Goal: Task Accomplishment & Management: Complete application form

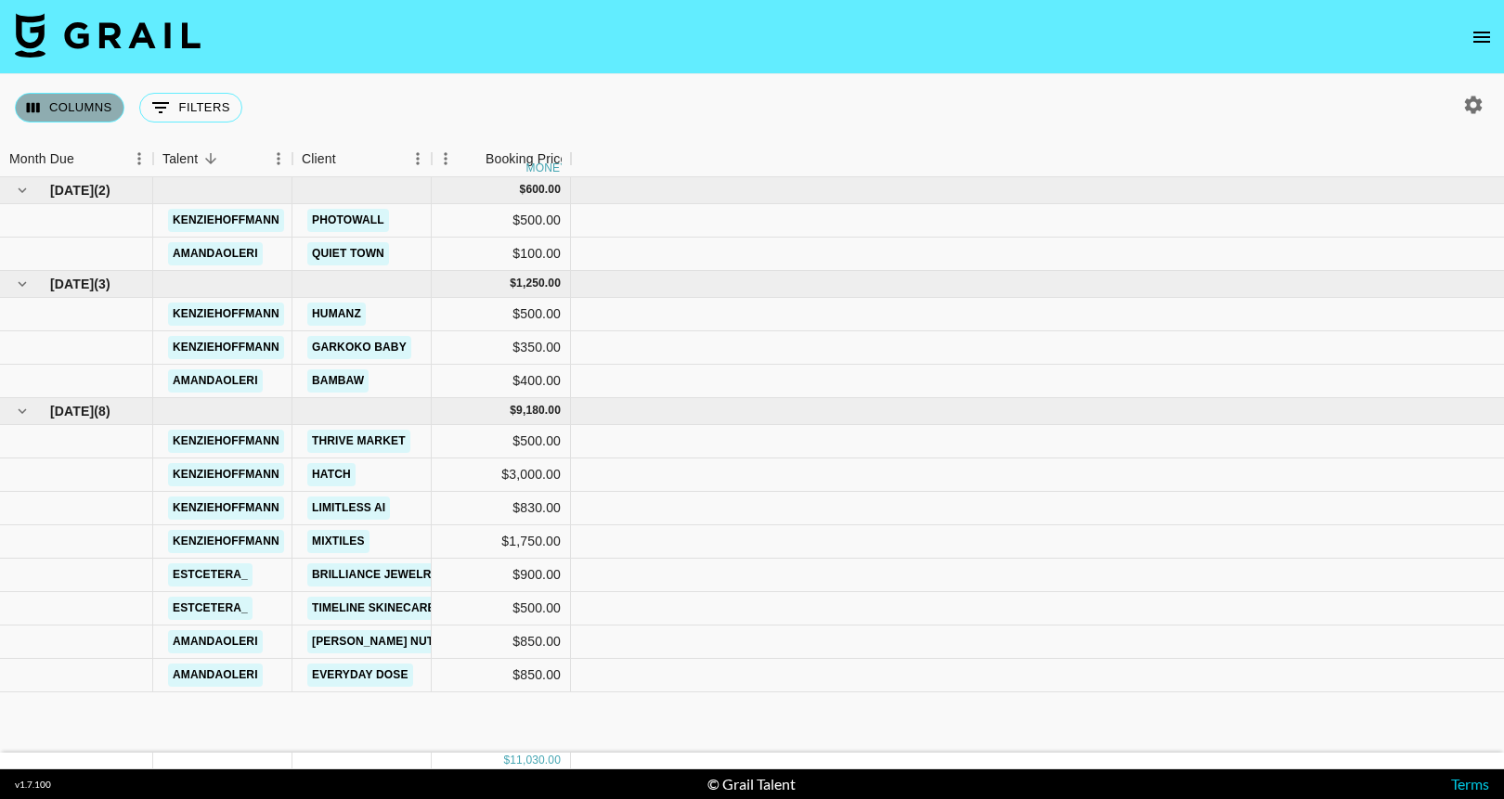
click at [71, 108] on button "Columns" at bounding box center [70, 108] width 110 height 30
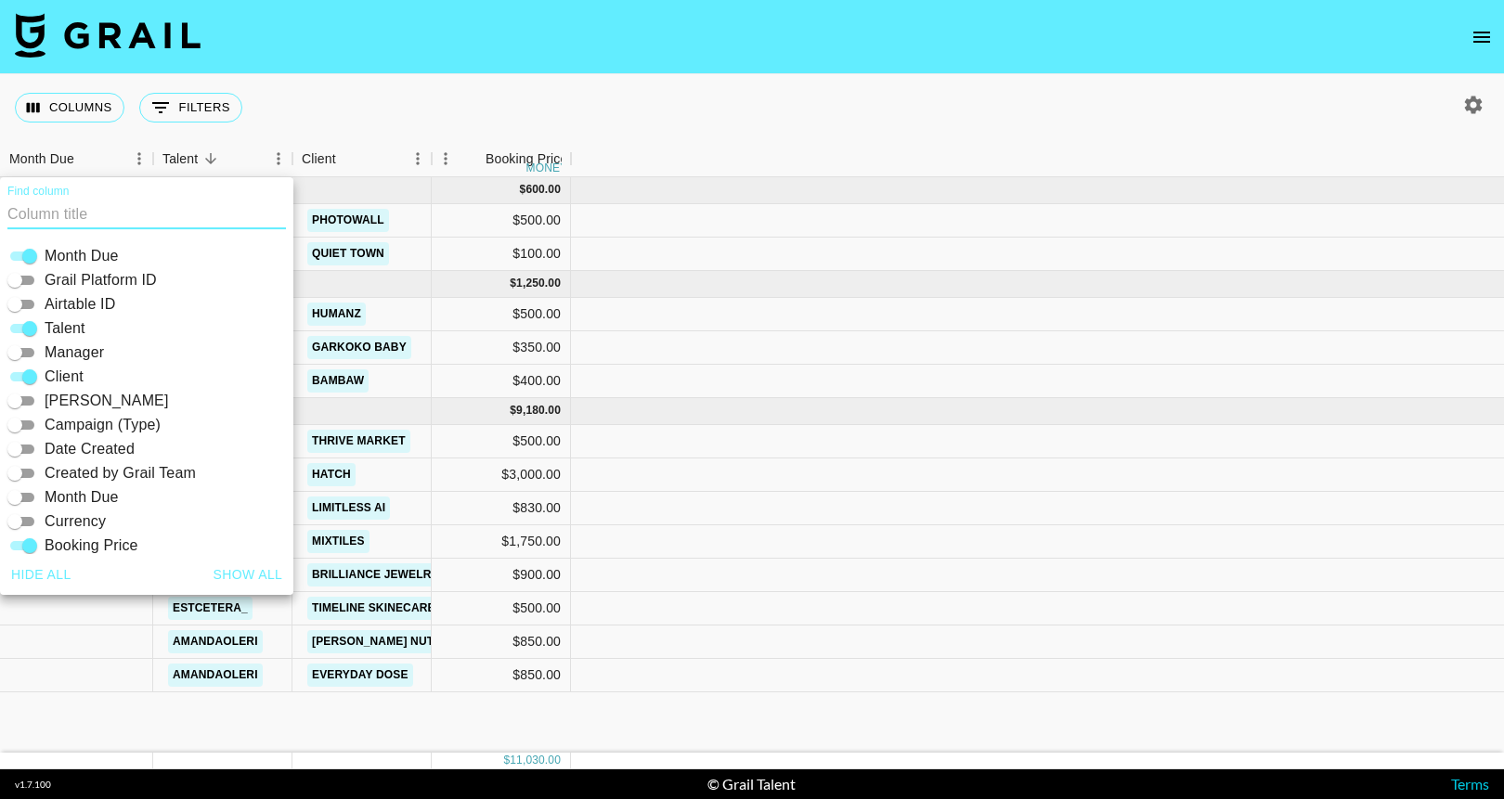
click at [258, 578] on button "Show all" at bounding box center [248, 575] width 84 height 34
checkbox input "true"
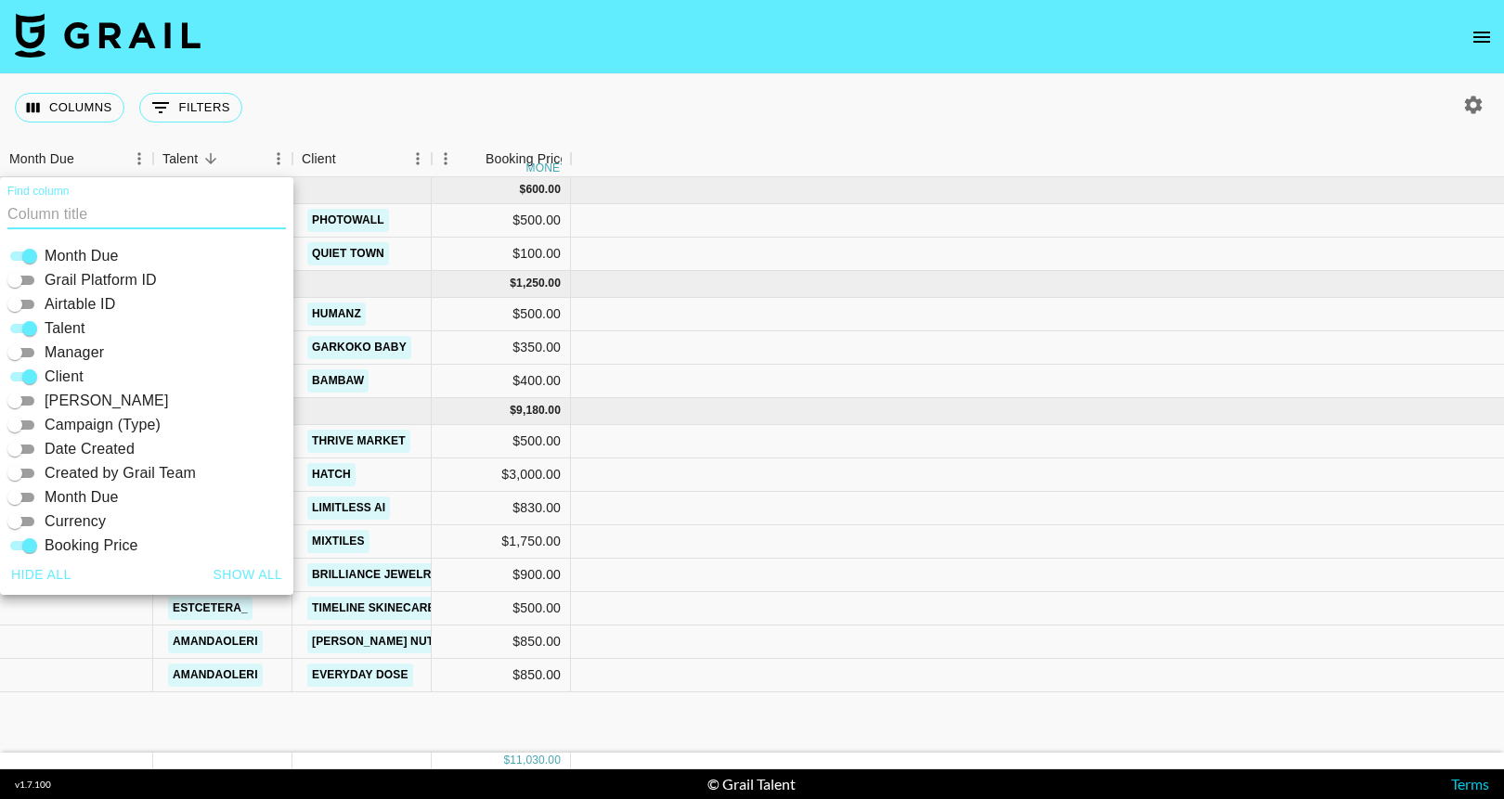
checkbox input "true"
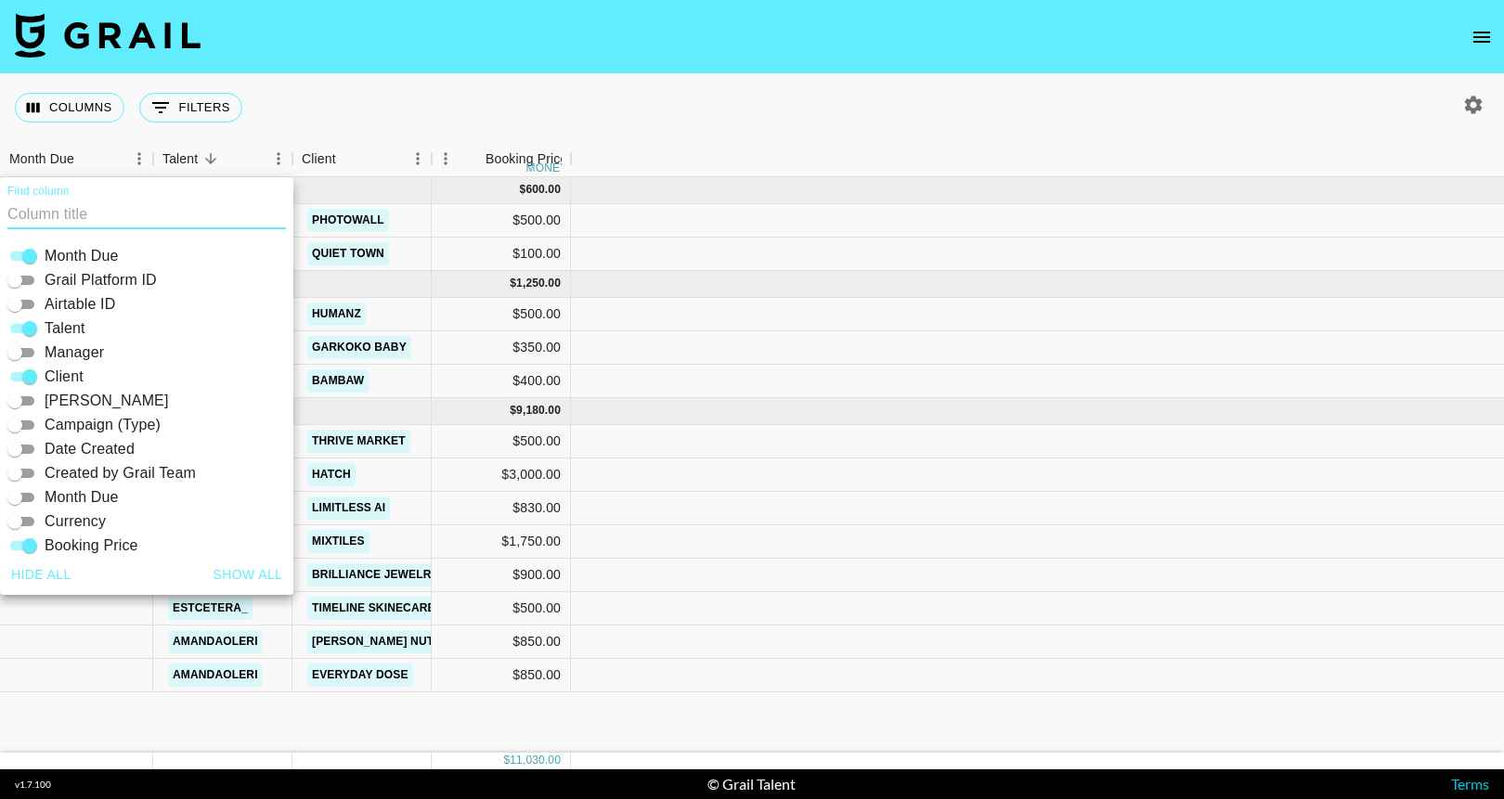
checkbox input "true"
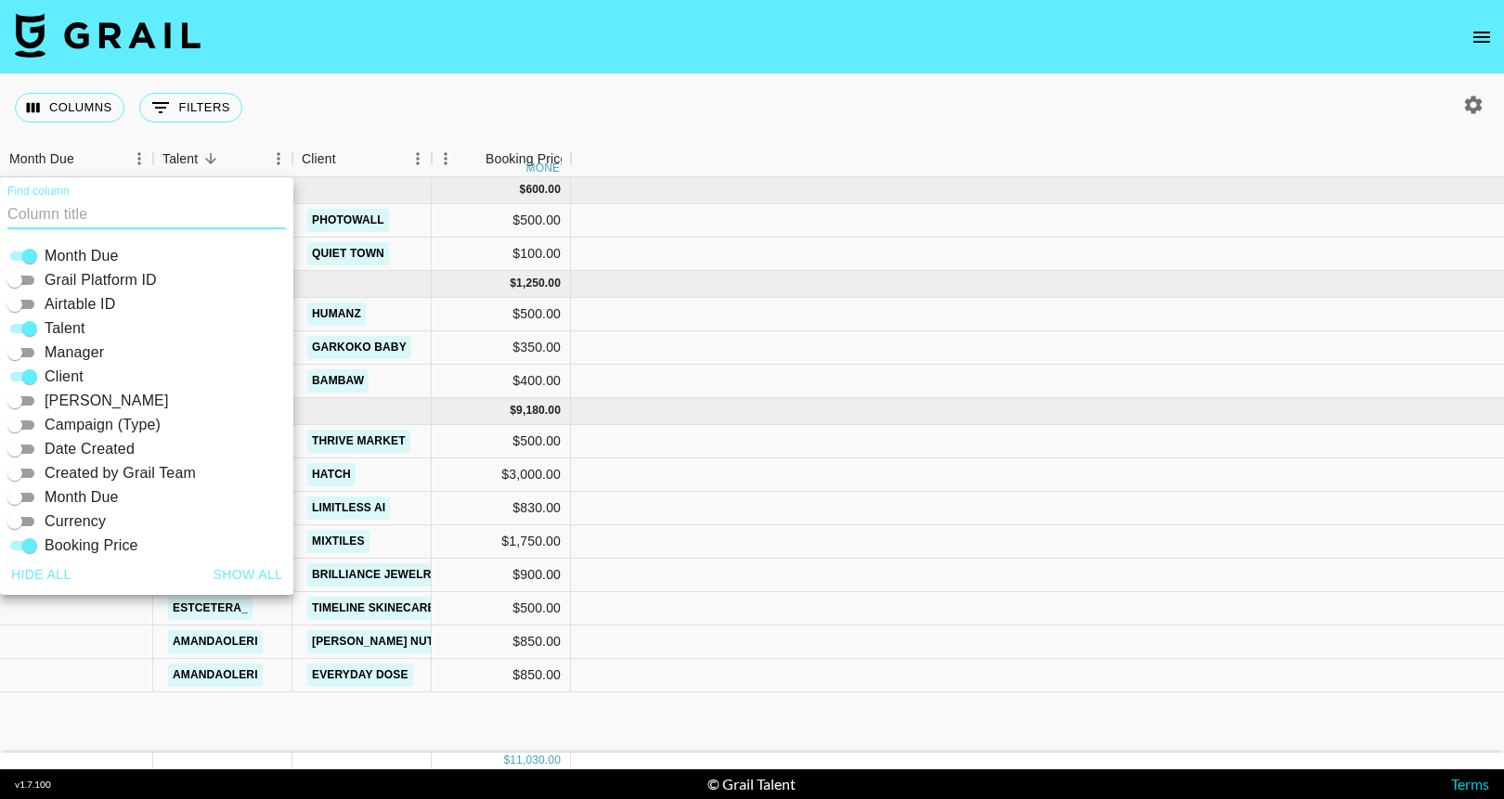
checkbox input "true"
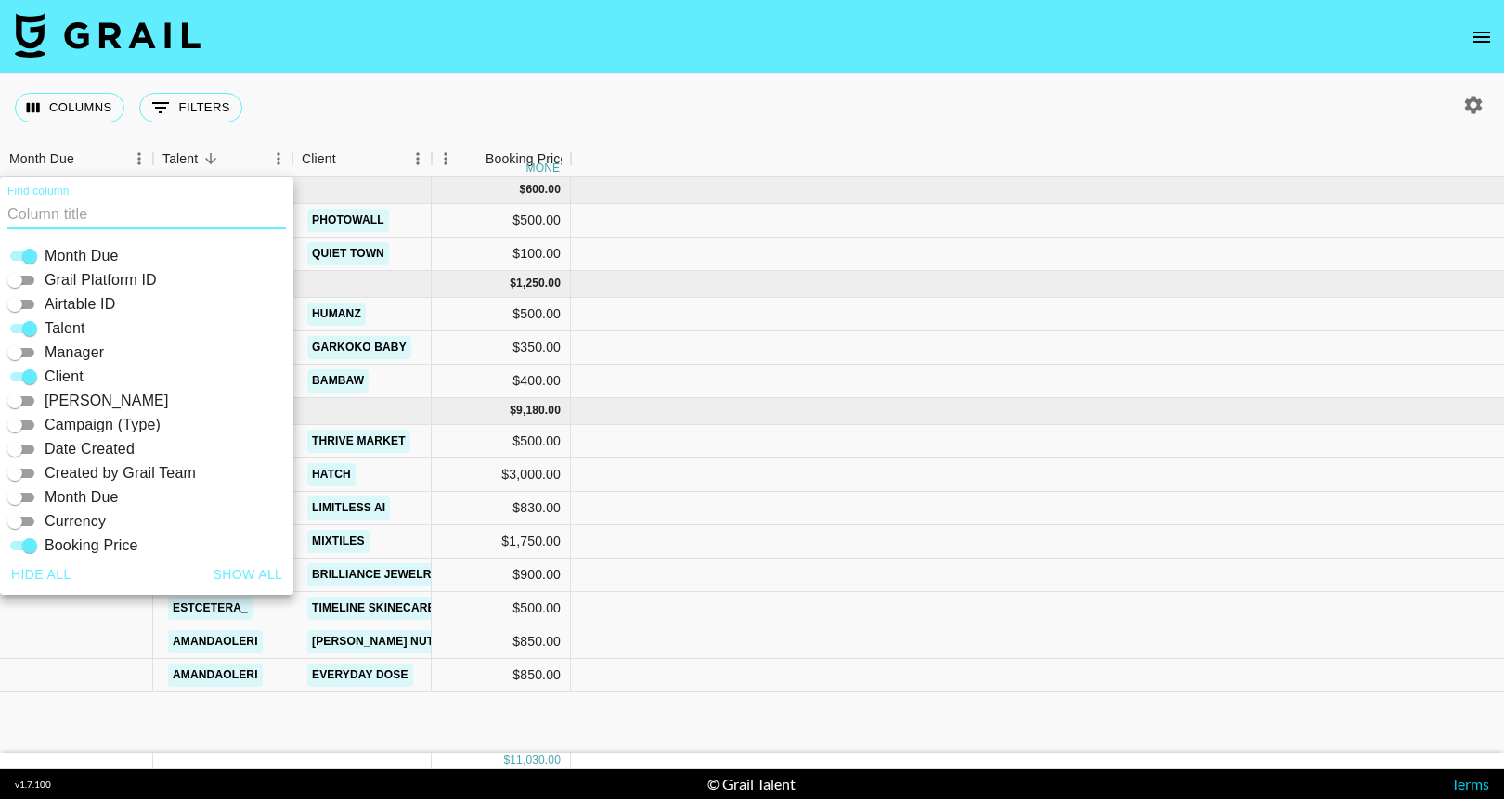
checkbox input "true"
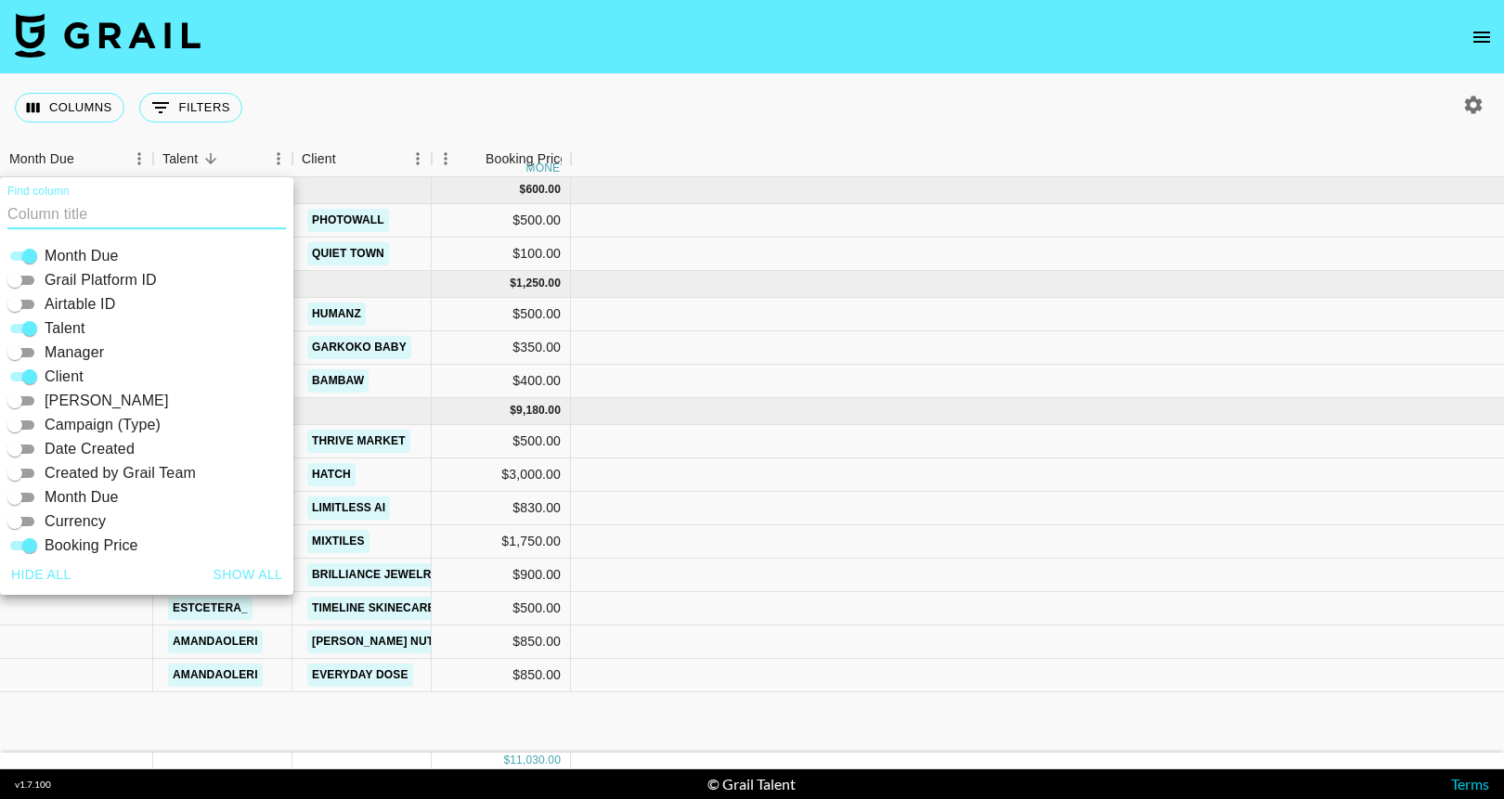
checkbox input "true"
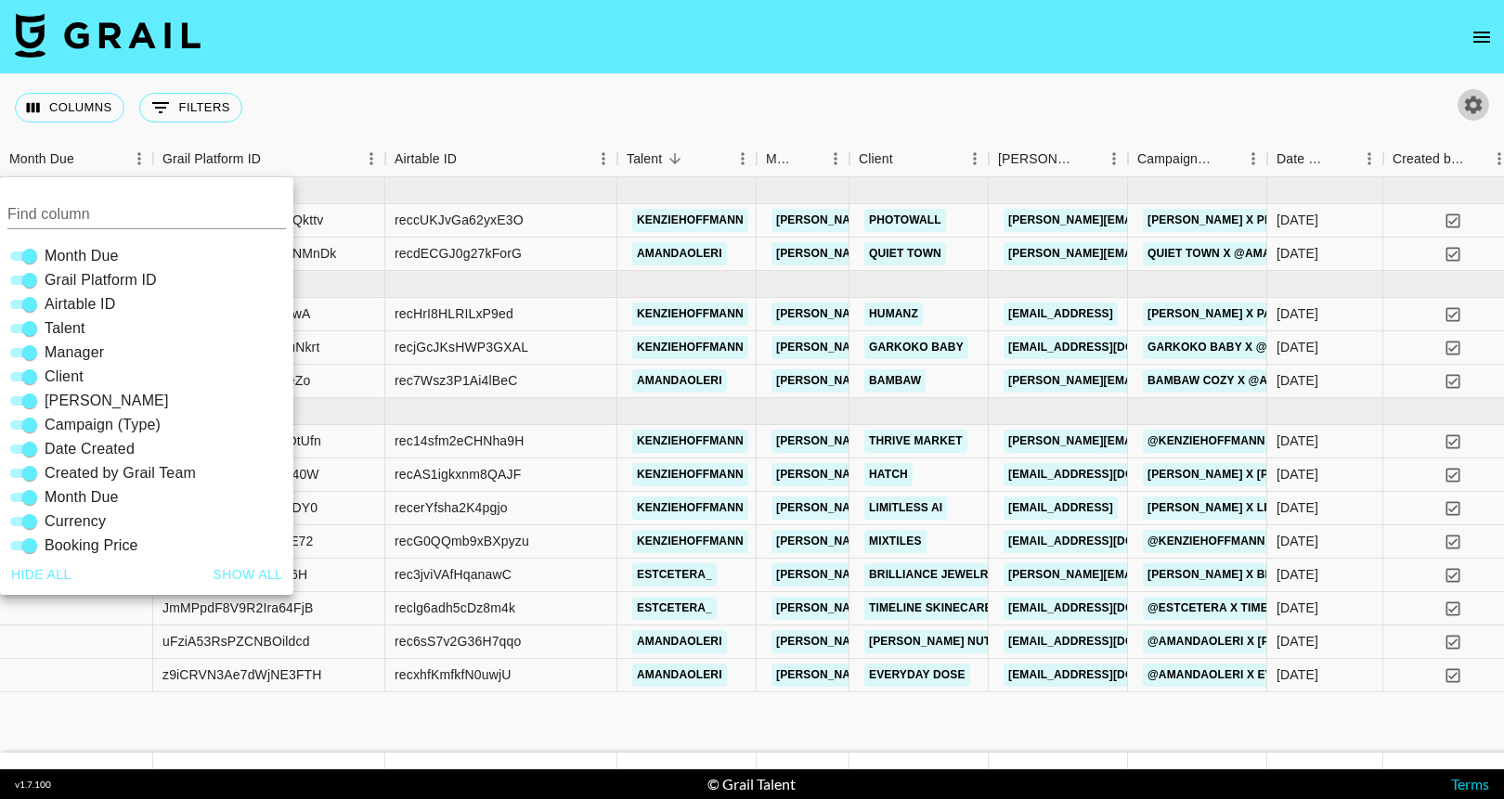
click at [1472, 104] on icon "button" at bounding box center [1473, 105] width 22 height 22
select select "[DATE]"
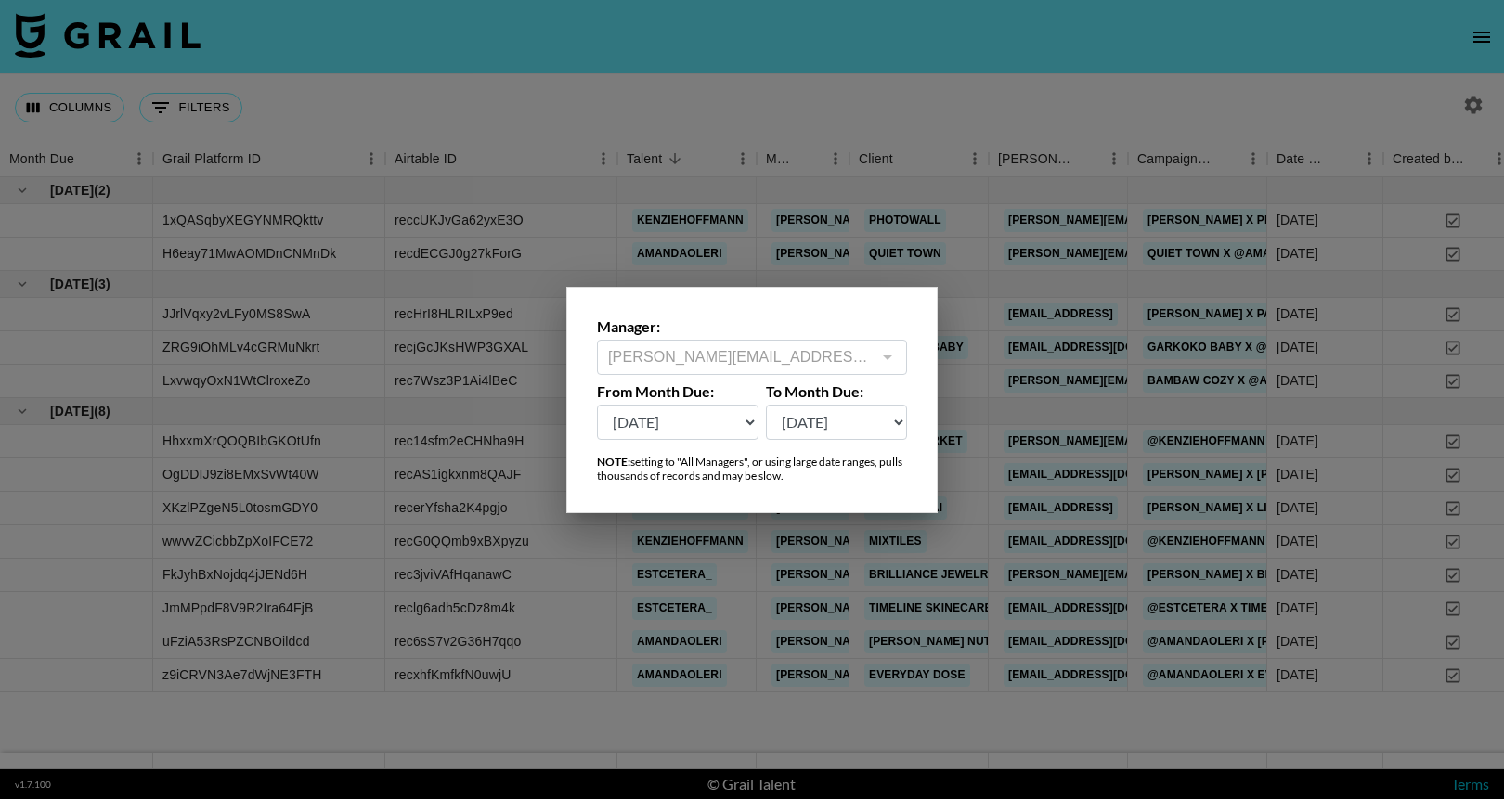
click at [1064, 75] on div at bounding box center [752, 399] width 1504 height 799
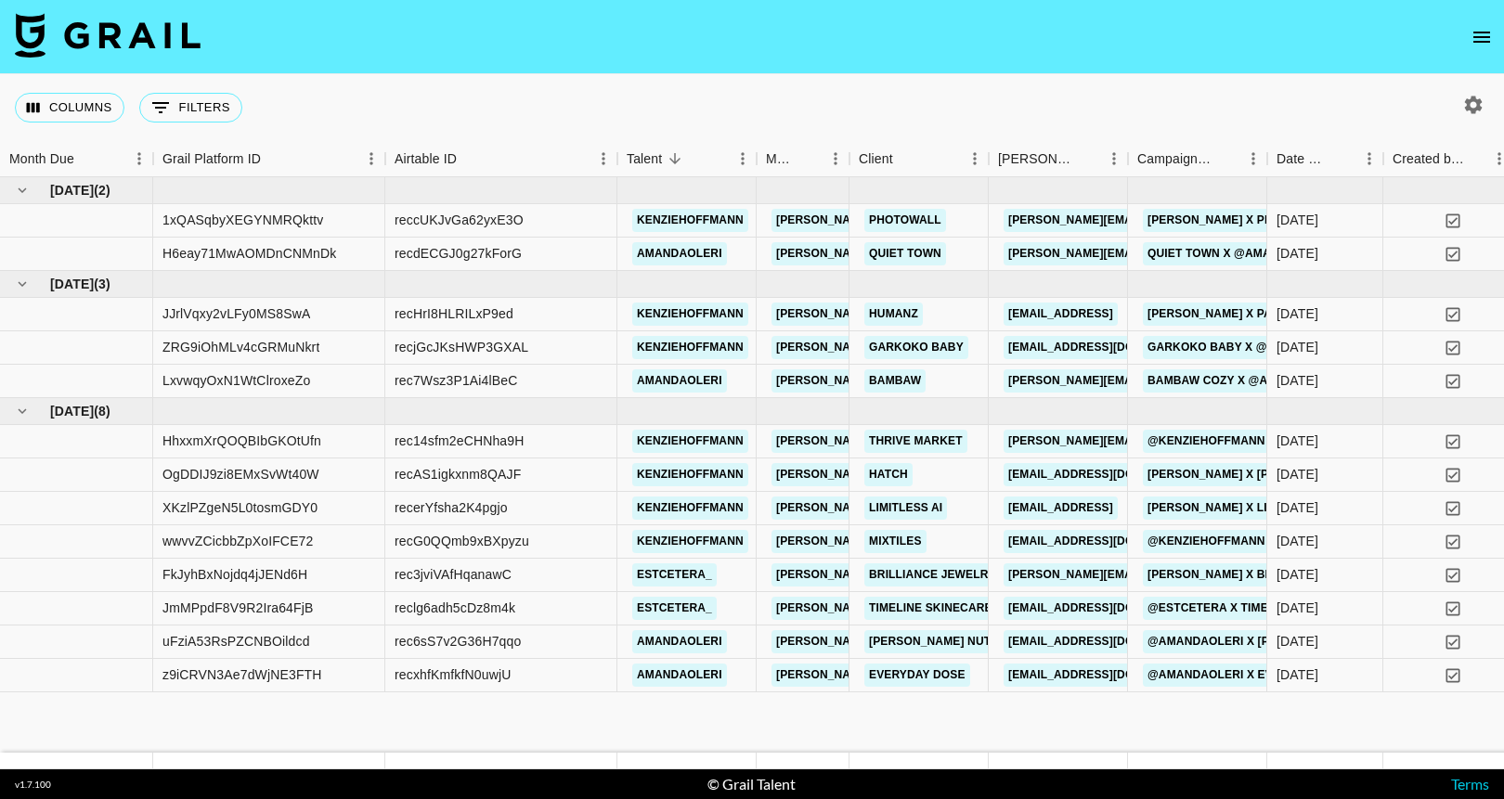
click at [1486, 47] on icon "open drawer" at bounding box center [1481, 37] width 22 height 22
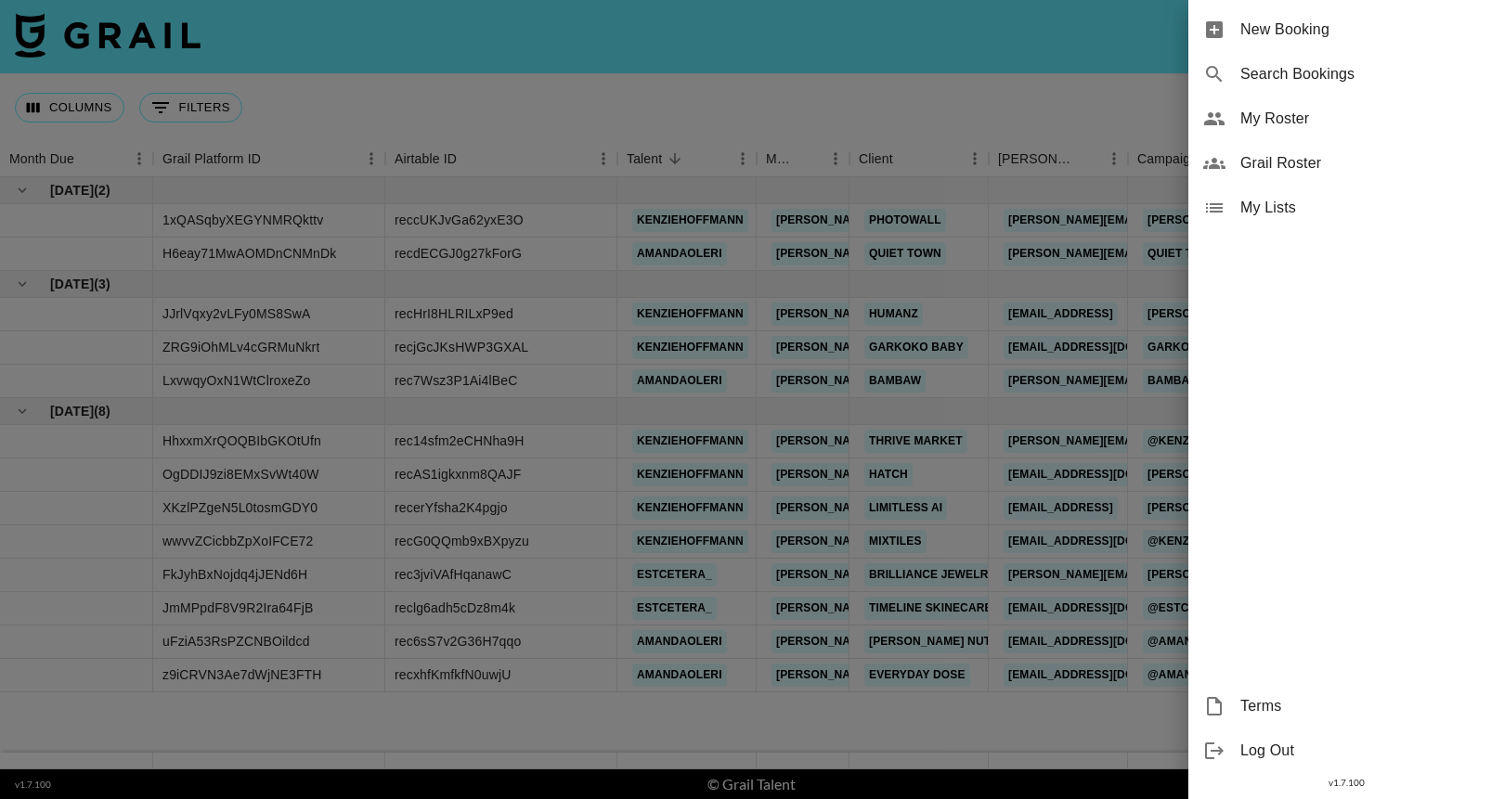
click at [1286, 30] on span "New Booking" at bounding box center [1364, 30] width 249 height 22
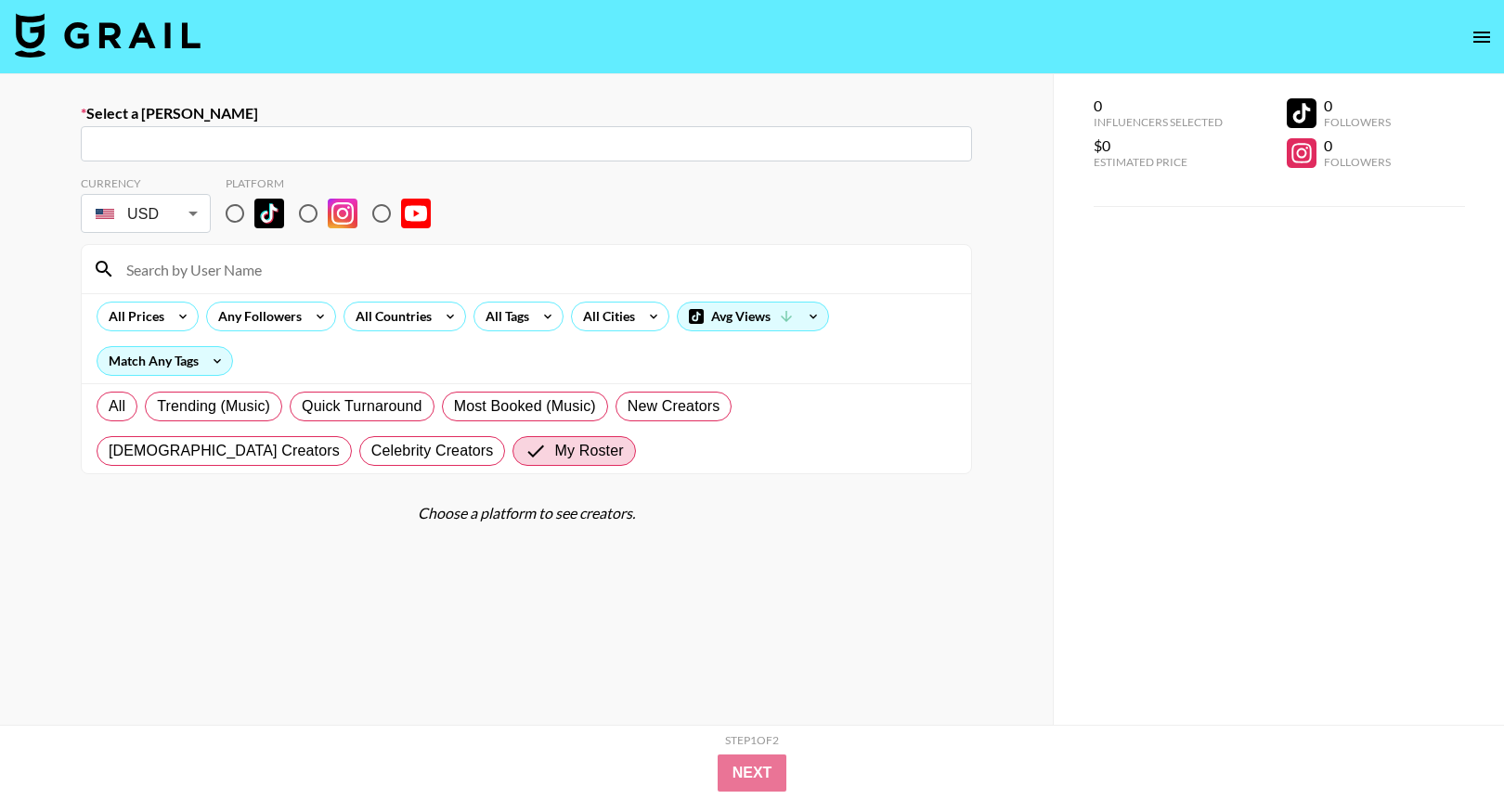
click at [642, 136] on input "text" at bounding box center [526, 144] width 869 height 21
paste input "[EMAIL_ADDRESS][DOMAIN_NAME]"
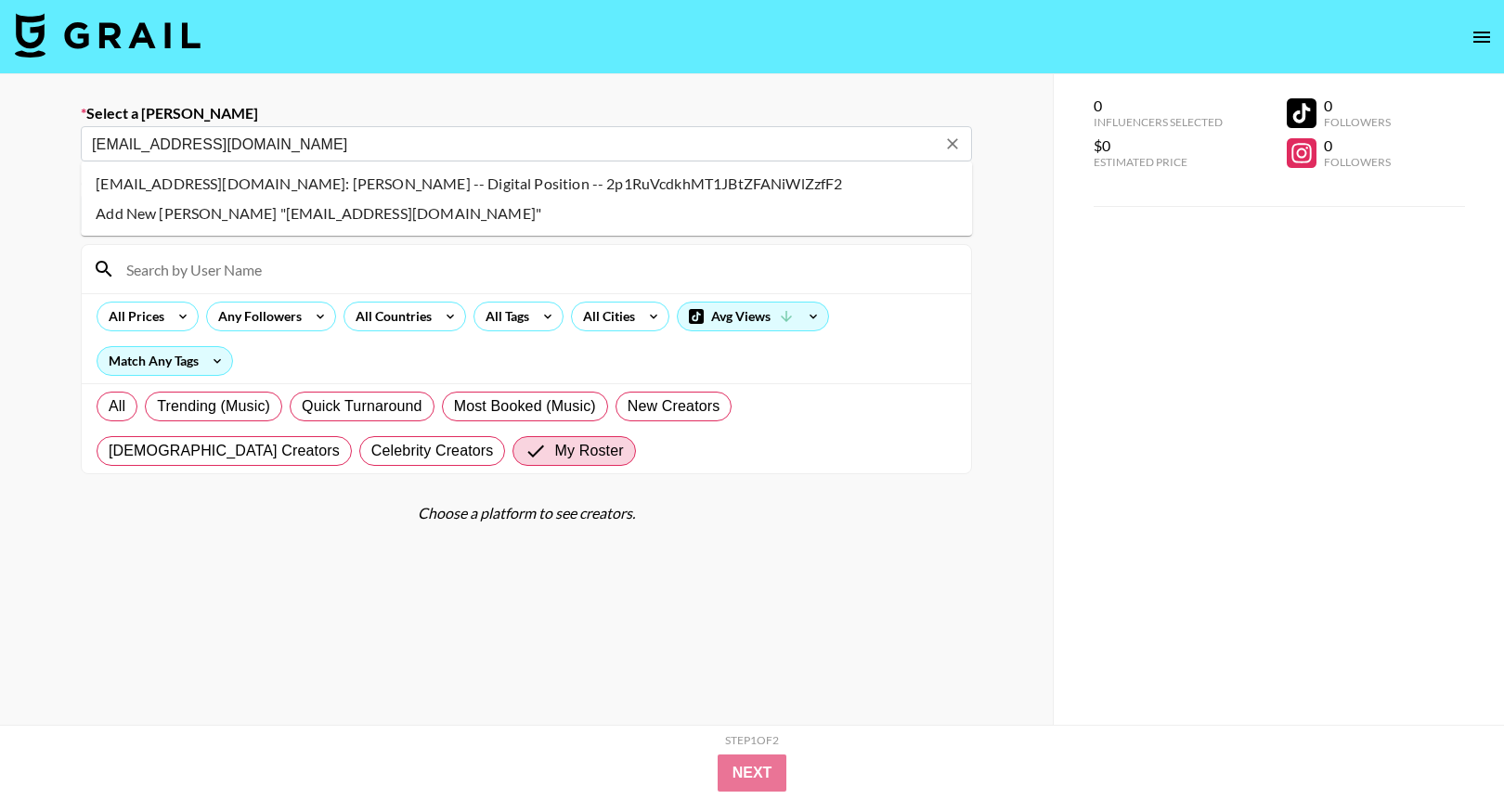
click at [508, 183] on li "[EMAIL_ADDRESS][DOMAIN_NAME]: [PERSON_NAME] -- Digital Position -- 2p1RuVcdkhMT…" at bounding box center [526, 184] width 891 height 30
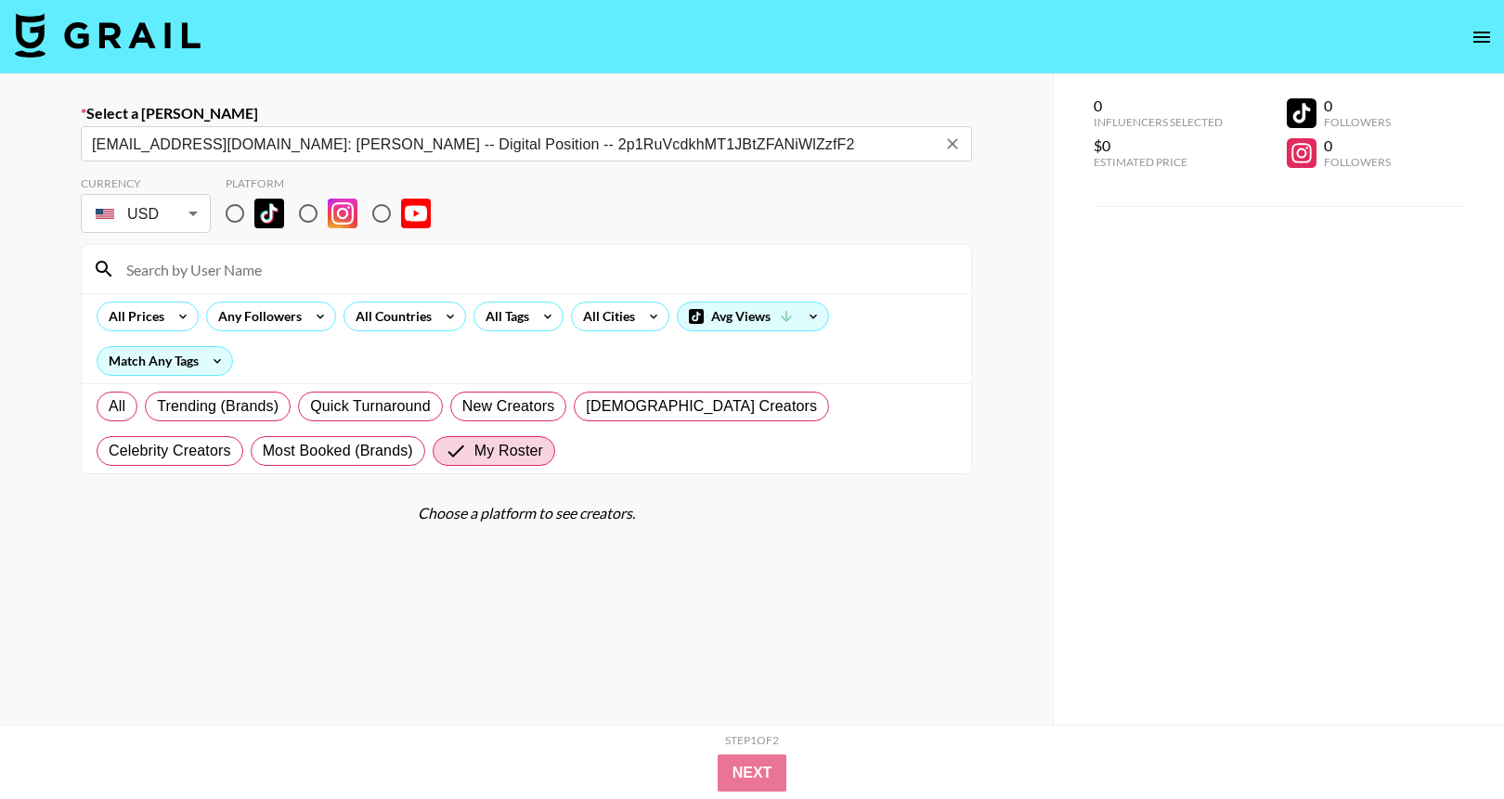
type input "[EMAIL_ADDRESS][DOMAIN_NAME]: [PERSON_NAME] -- Digital Position -- 2p1RuVcdkhMT…"
click at [312, 213] on input "radio" at bounding box center [308, 213] width 39 height 39
radio input "true"
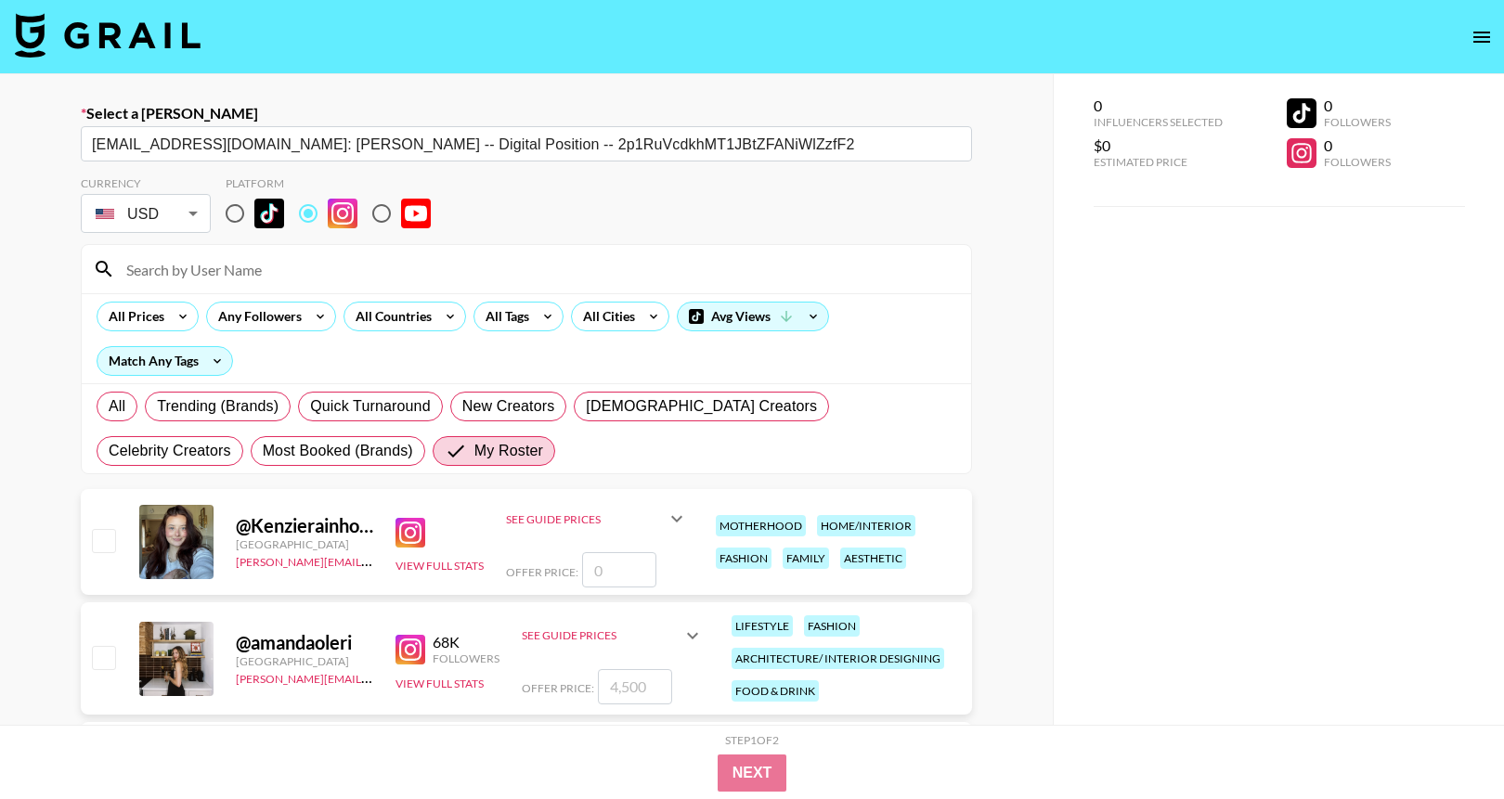
click at [100, 666] on input "checkbox" at bounding box center [103, 657] width 22 height 22
checkbox input "true"
type input "4500"
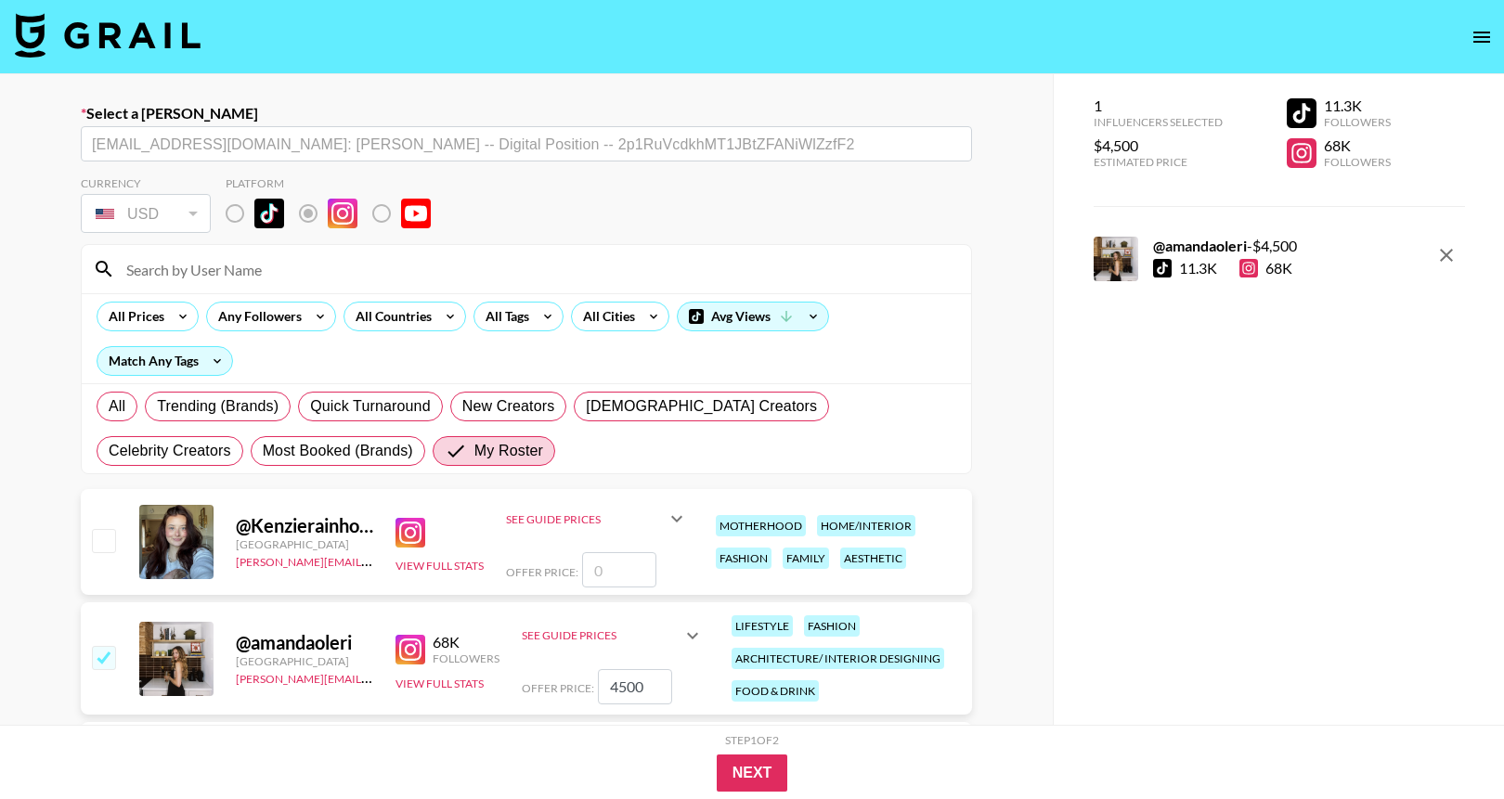
scroll to position [153, 0]
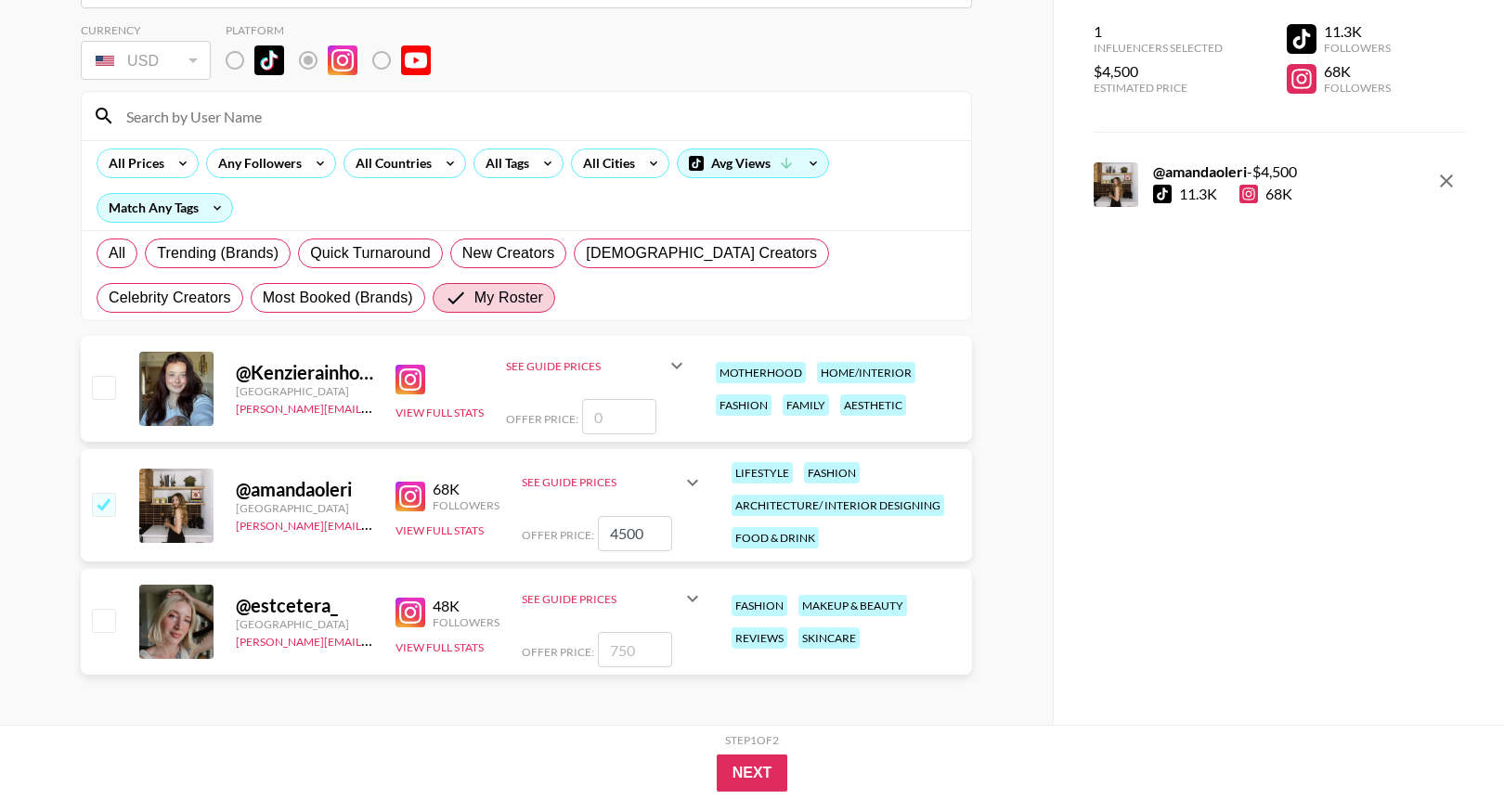
click at [108, 621] on input "checkbox" at bounding box center [103, 620] width 22 height 22
checkbox input "true"
type input "750"
click at [97, 497] on input "checkbox" at bounding box center [103, 504] width 22 height 22
checkbox input "false"
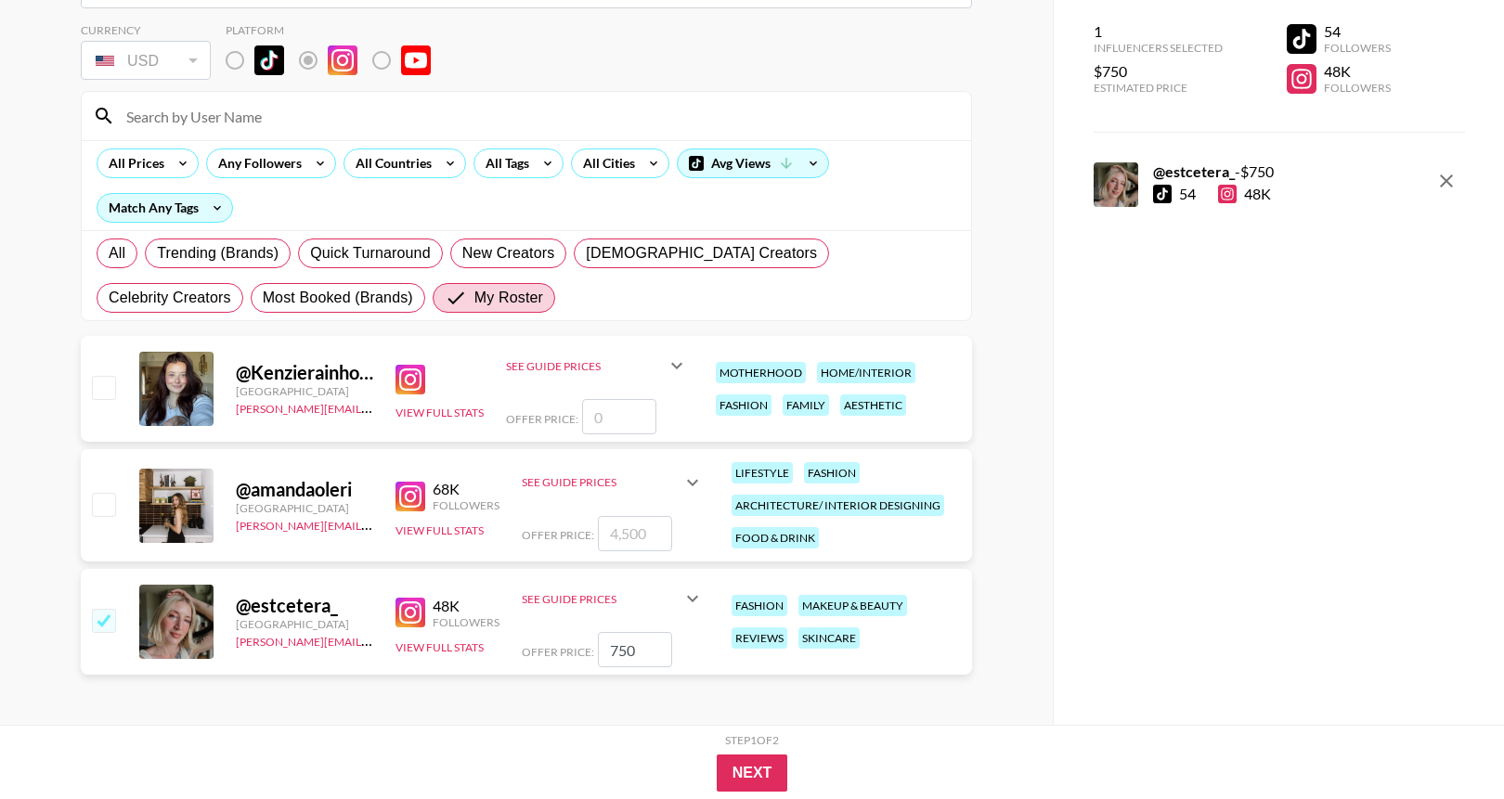
drag, startPoint x: 652, startPoint y: 650, endPoint x: 584, endPoint y: 641, distance: 68.3
click at [584, 641] on div "Offer Price: 750" at bounding box center [613, 649] width 182 height 35
type input "500"
click at [1221, 530] on div "1 Influencers Selected $500 Estimated Price 54 Followers 48K Followers @ estcet…" at bounding box center [1278, 362] width 451 height 725
click at [753, 775] on button "Next" at bounding box center [752, 773] width 71 height 37
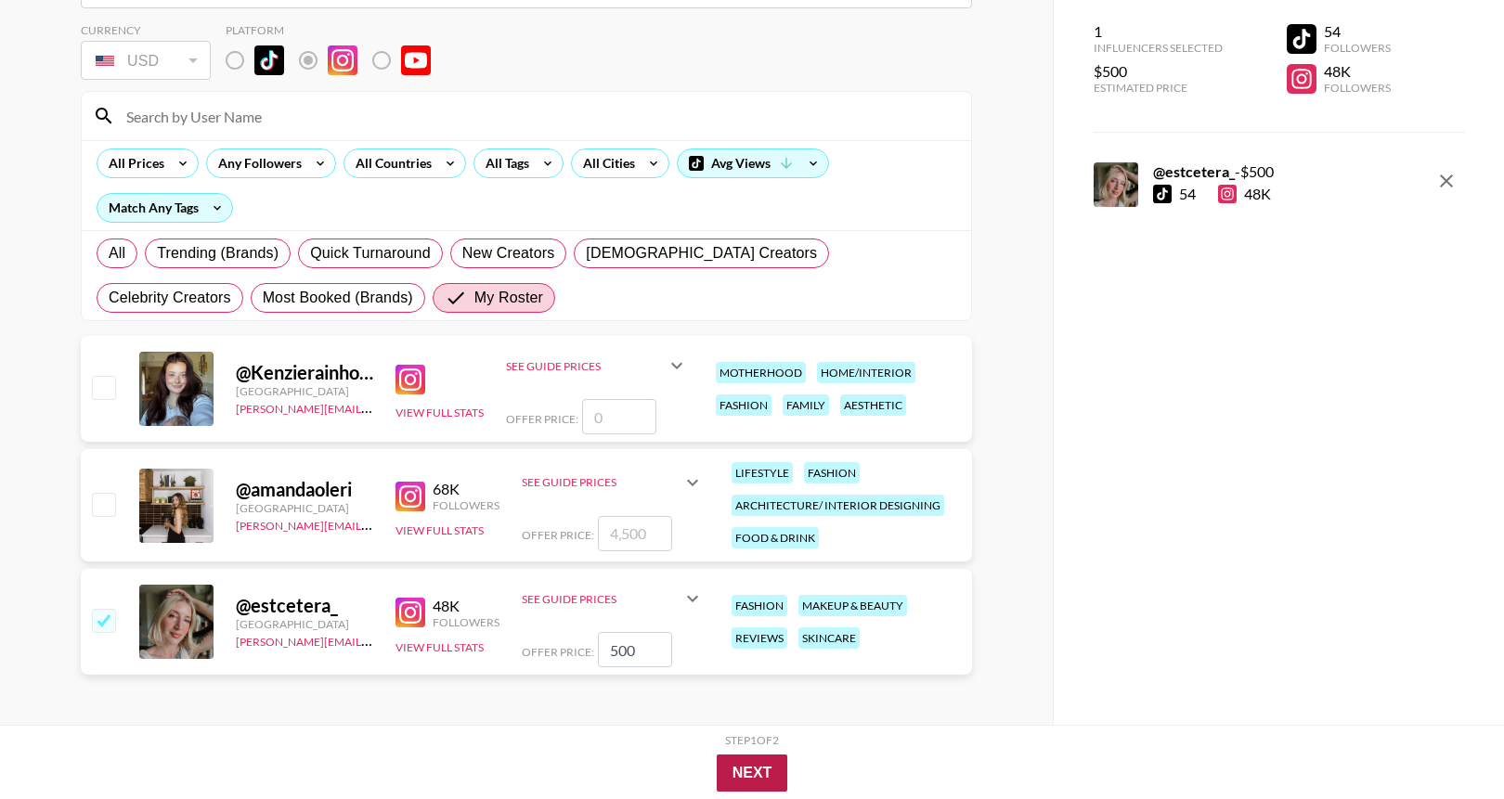
scroll to position [74, 0]
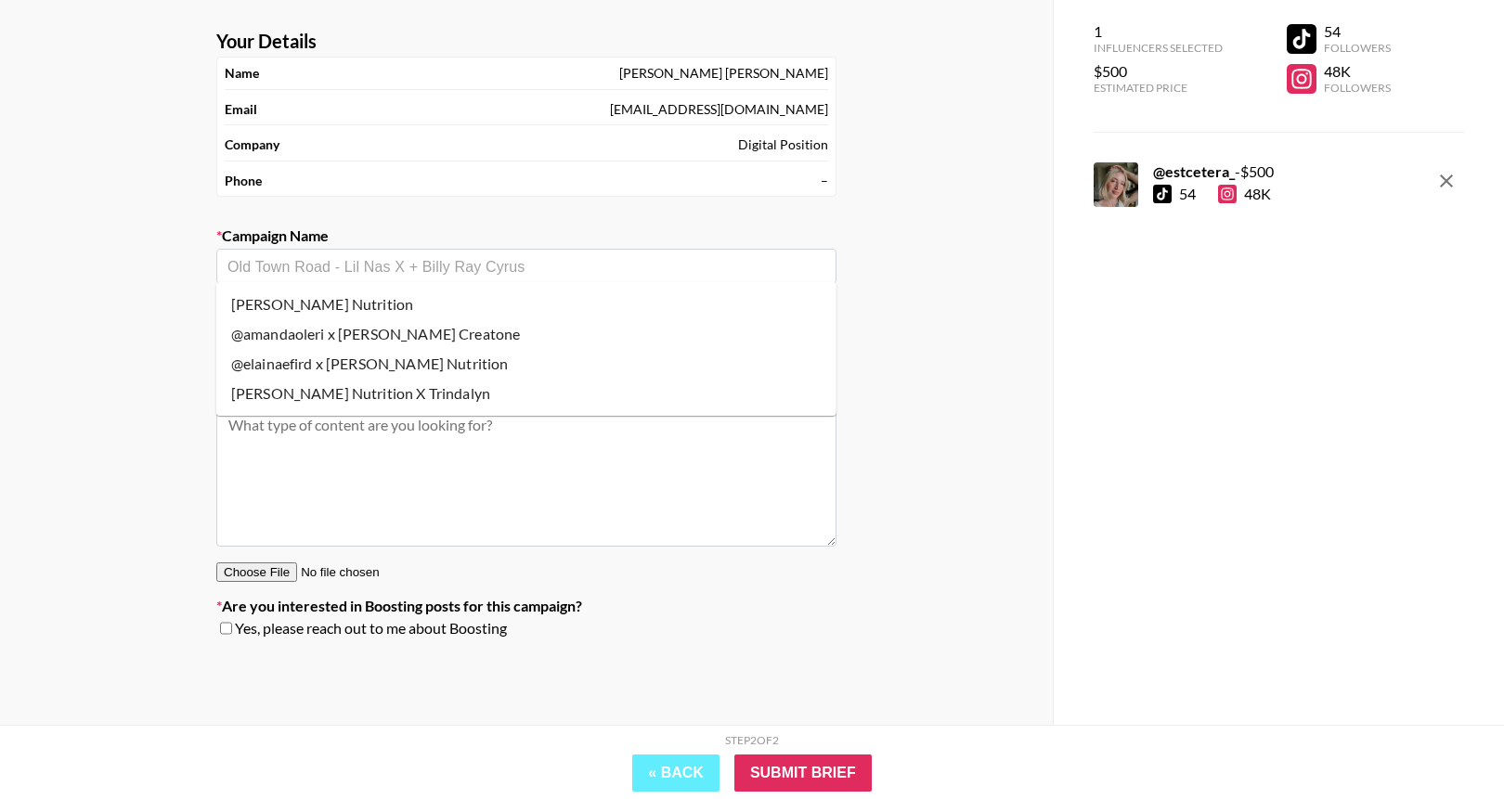
click at [588, 262] on input "text" at bounding box center [526, 266] width 598 height 21
type input "@"
type input "e"
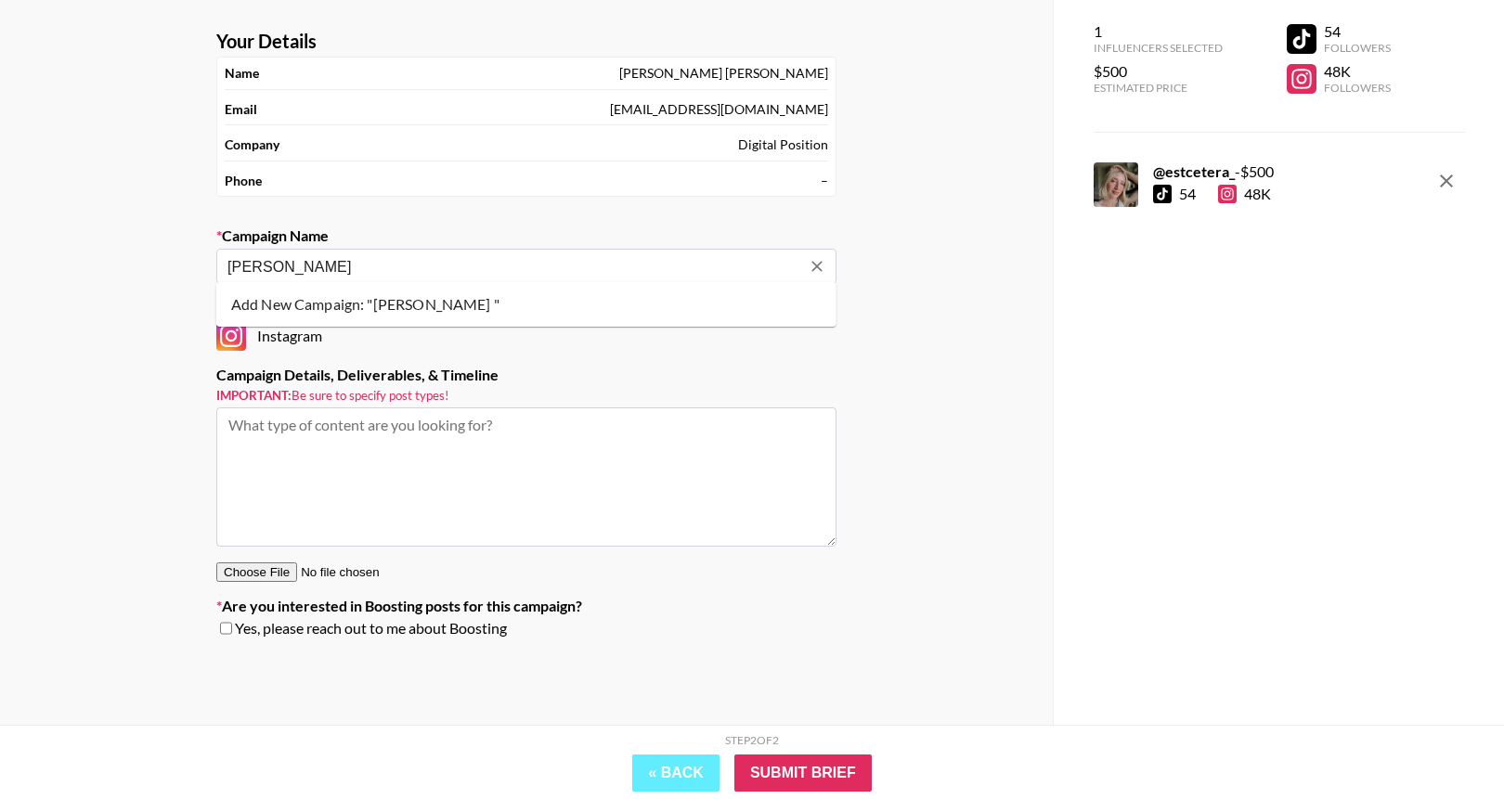
type input "[PERSON_NAME]"
click at [488, 409] on textarea at bounding box center [526, 476] width 620 height 139
click at [454, 265] on input "text" at bounding box center [526, 266] width 598 height 21
click at [430, 302] on li "Add New Campaign: "[PERSON_NAME]"" at bounding box center [526, 305] width 620 height 30
type input "[PERSON_NAME]"
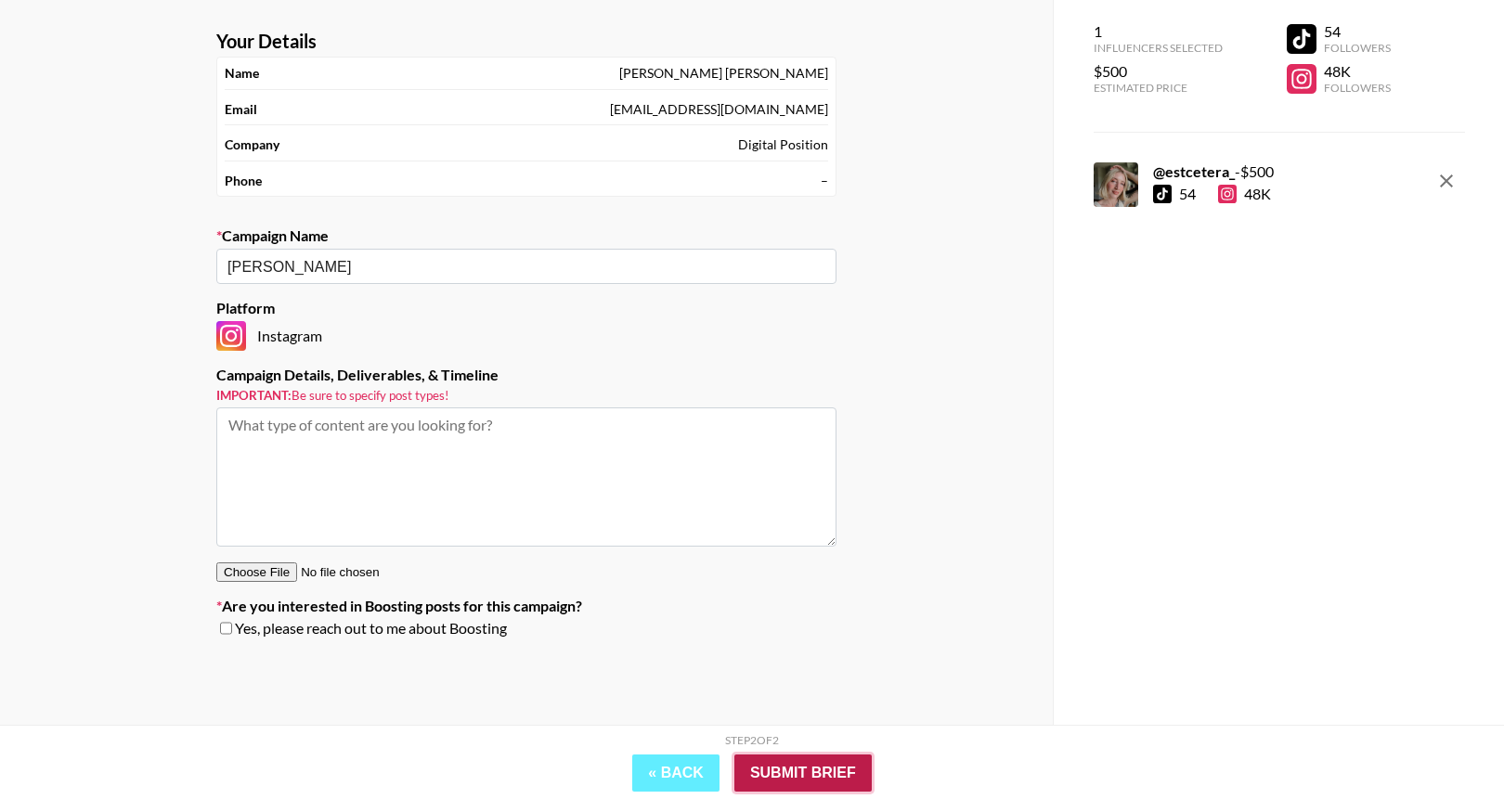
click at [814, 768] on input "Submit Brief" at bounding box center [802, 773] width 137 height 37
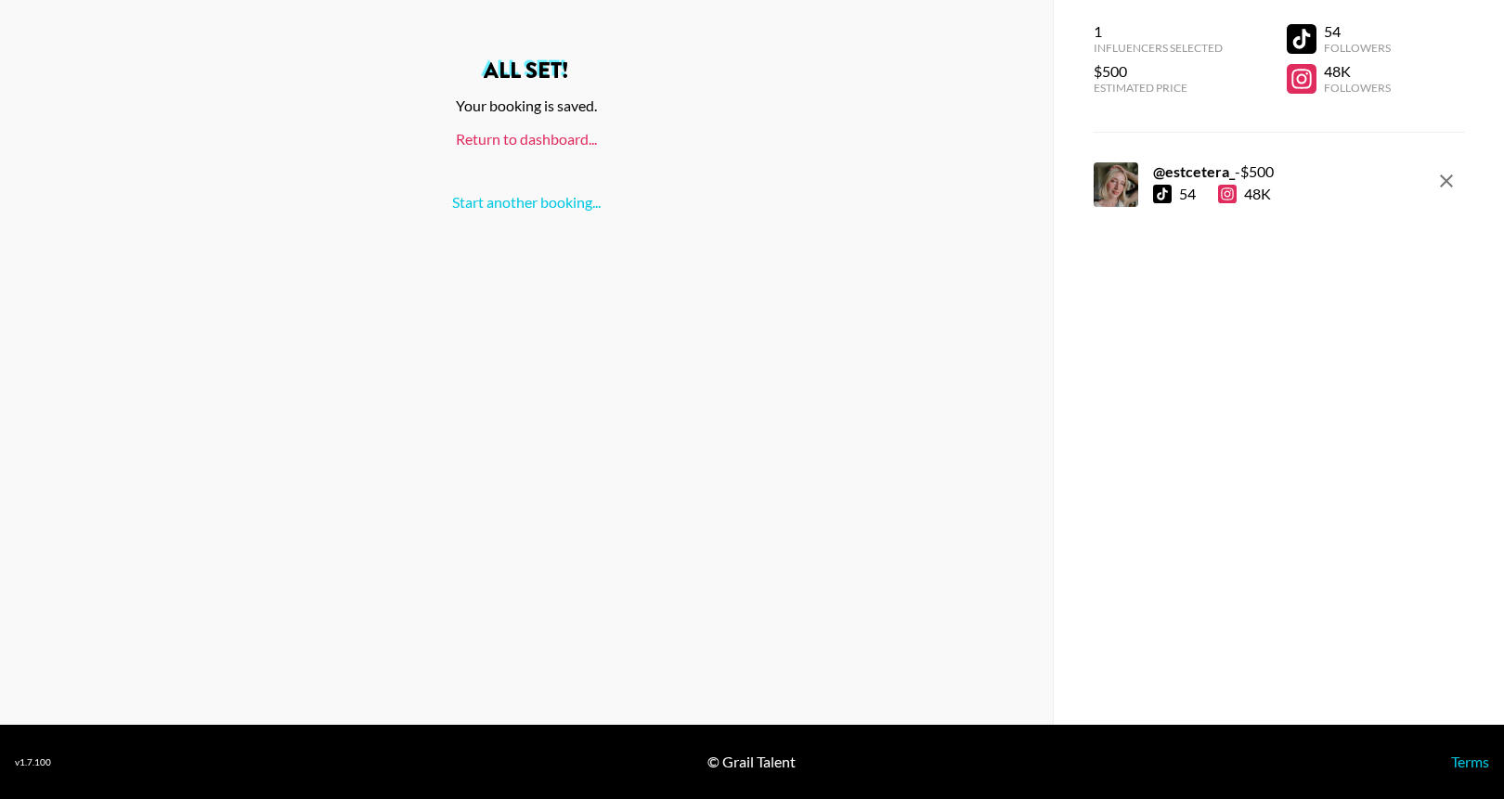
click at [480, 143] on link "Return to dashboard..." at bounding box center [526, 139] width 141 height 18
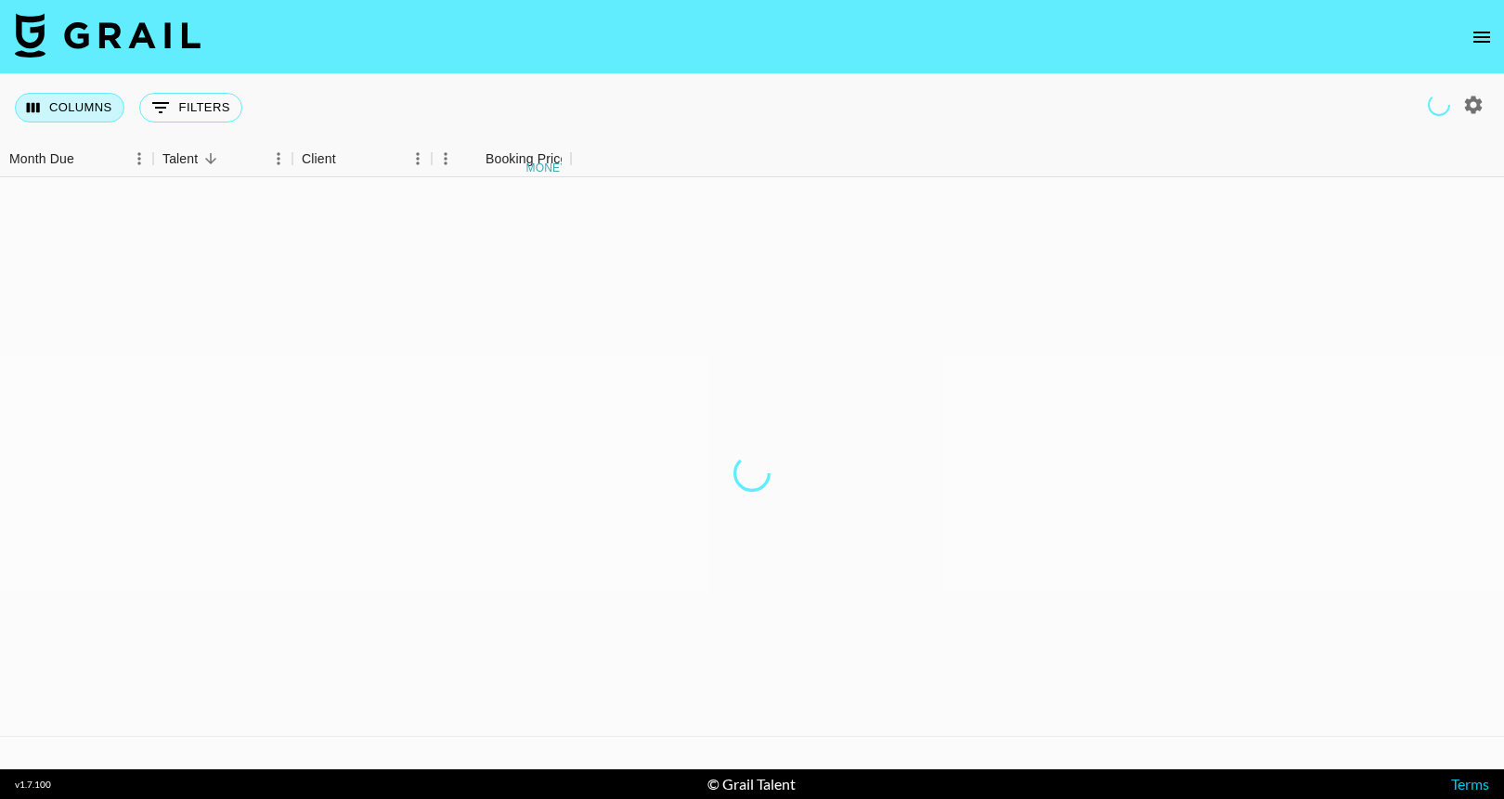
click at [97, 108] on button "Columns" at bounding box center [70, 108] width 110 height 30
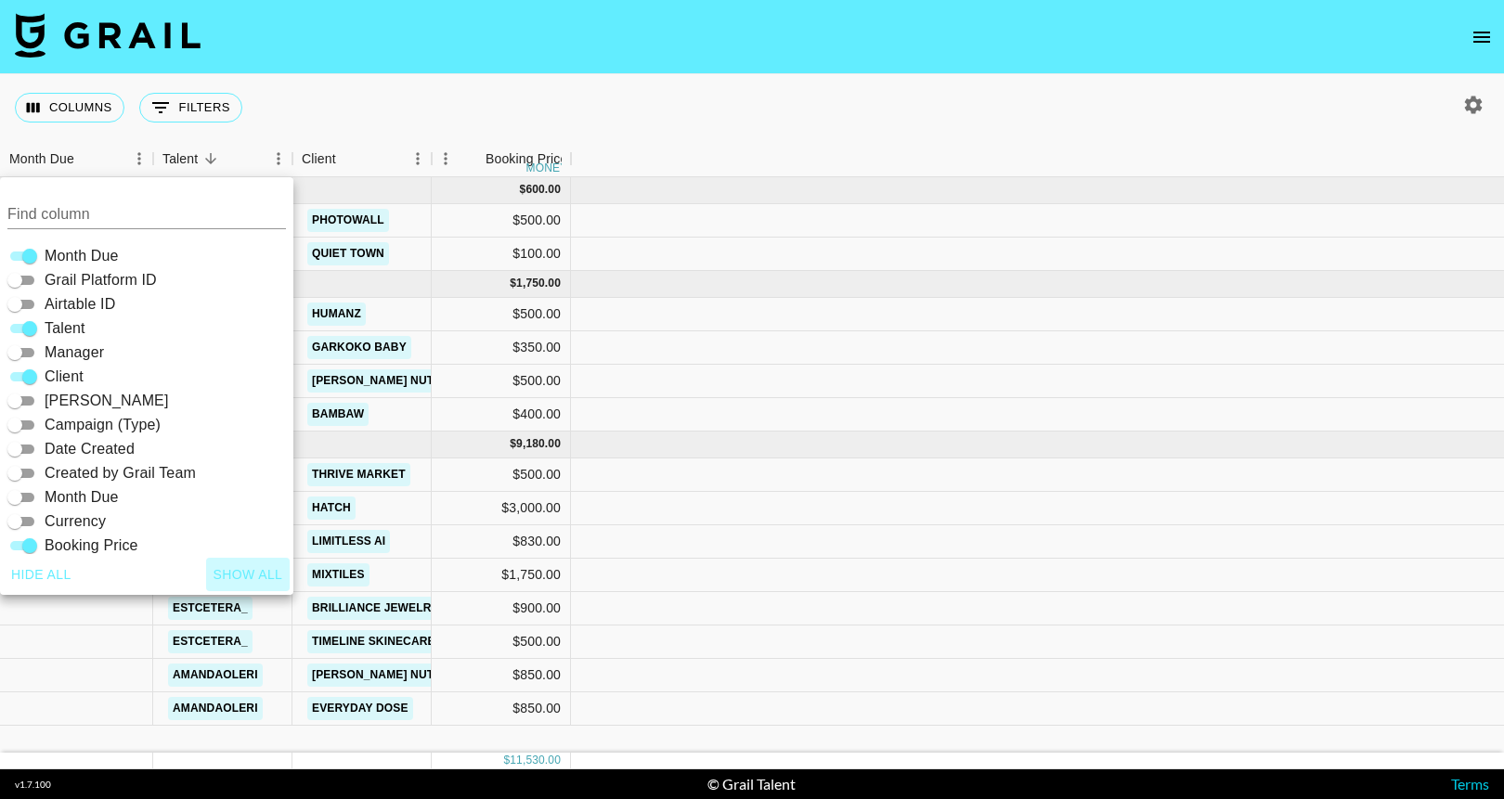
click at [248, 578] on button "Show all" at bounding box center [248, 575] width 84 height 34
checkbox input "true"
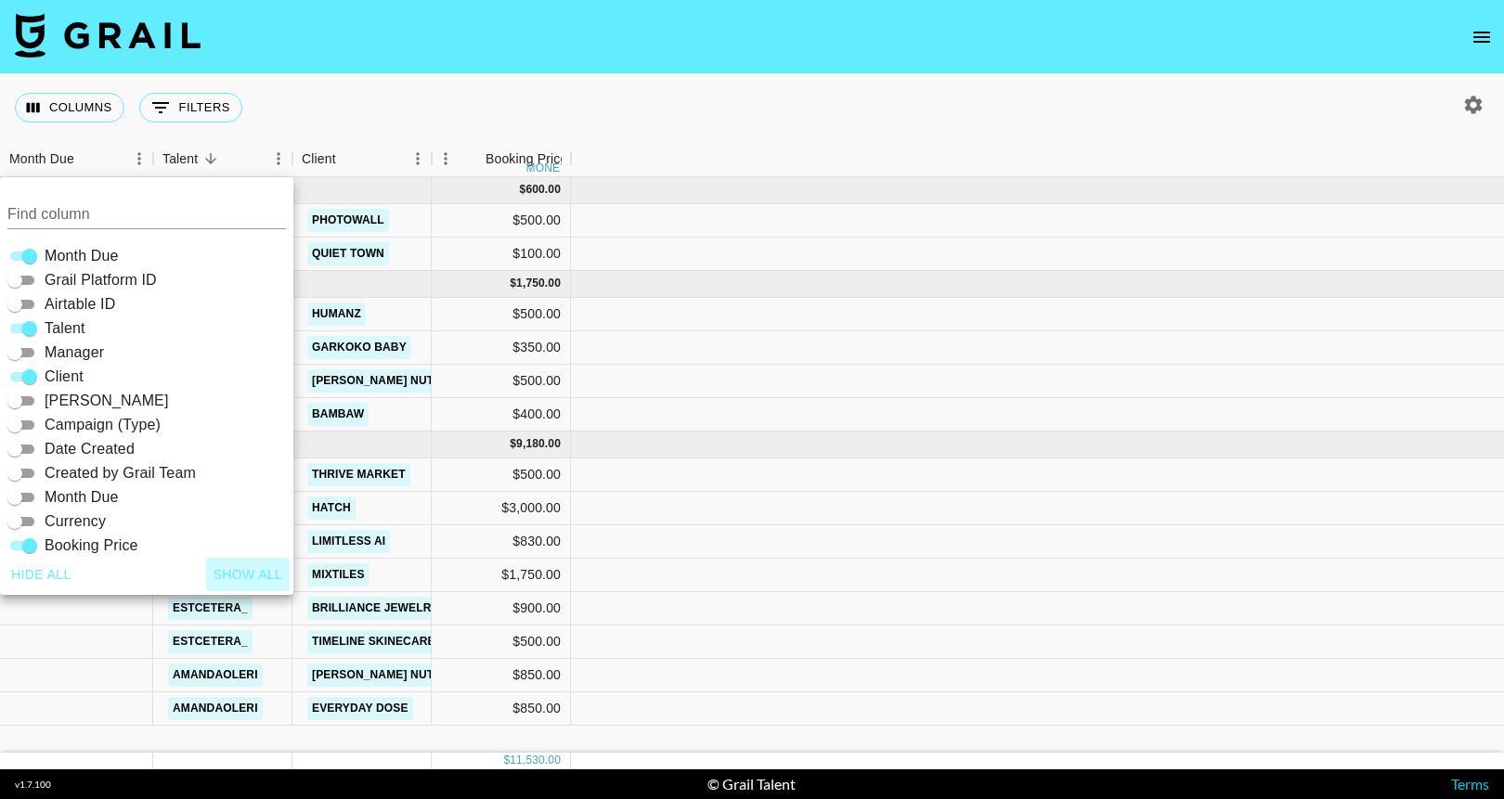
checkbox input "true"
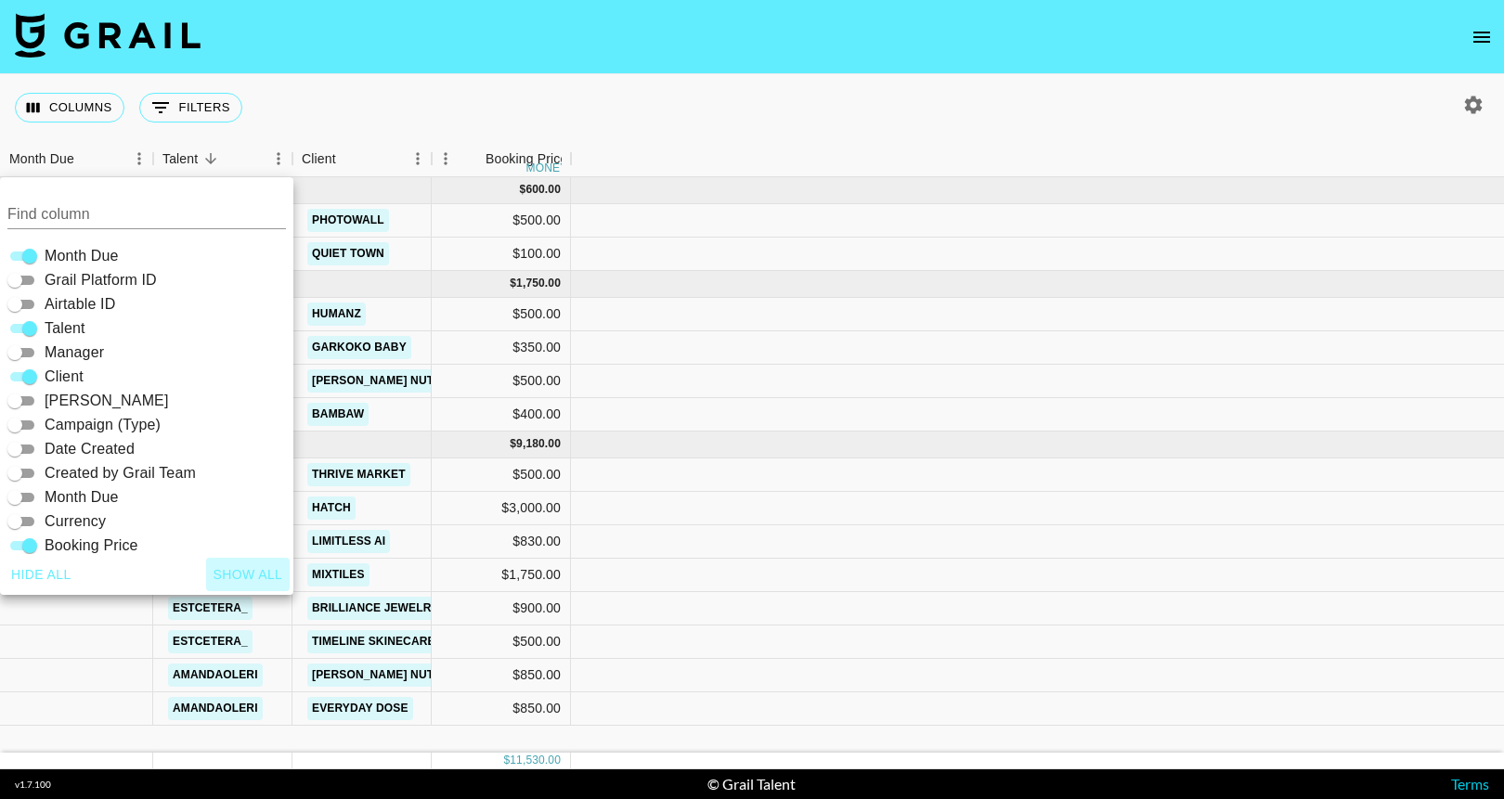
checkbox input "true"
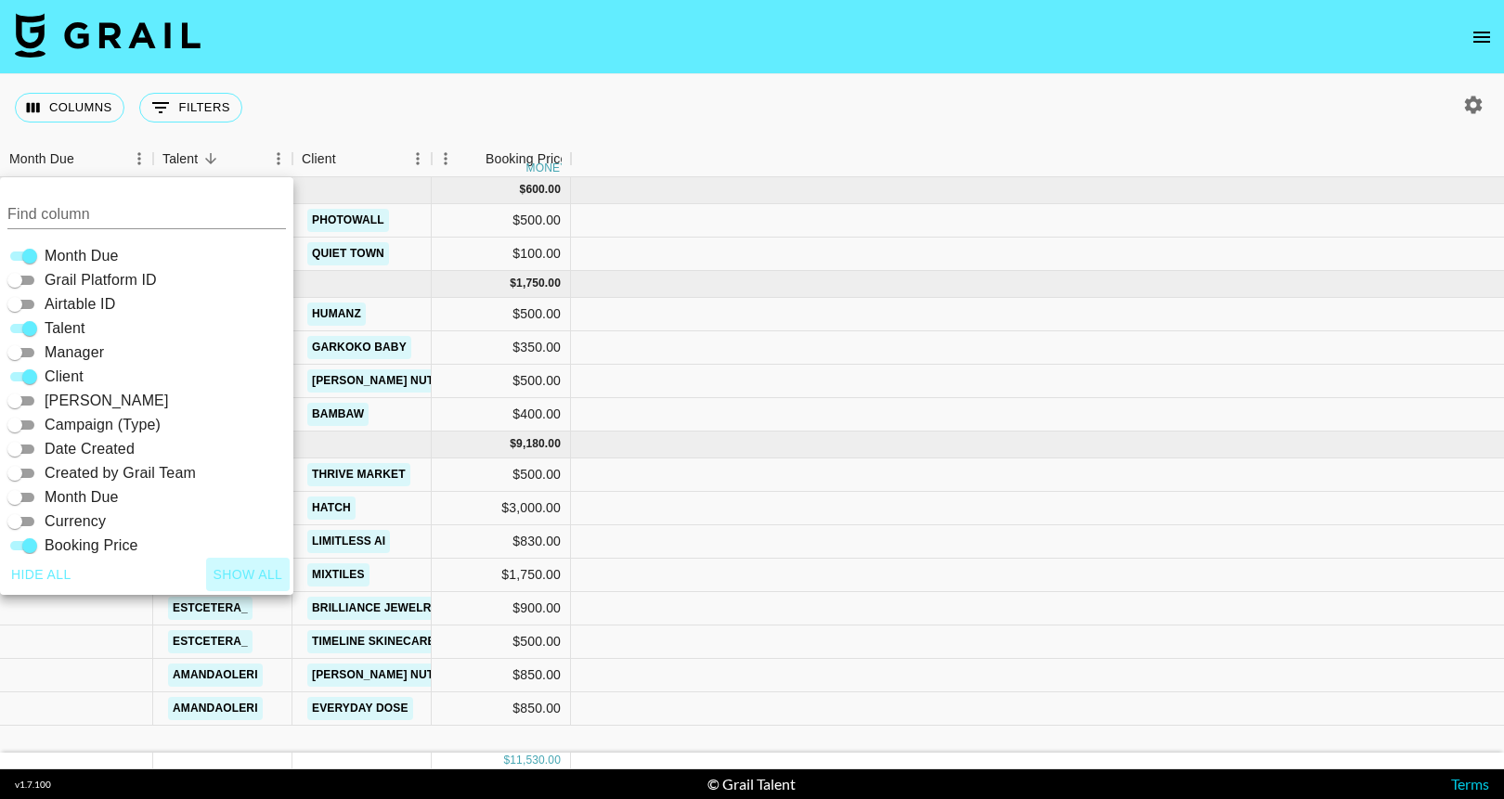
checkbox input "true"
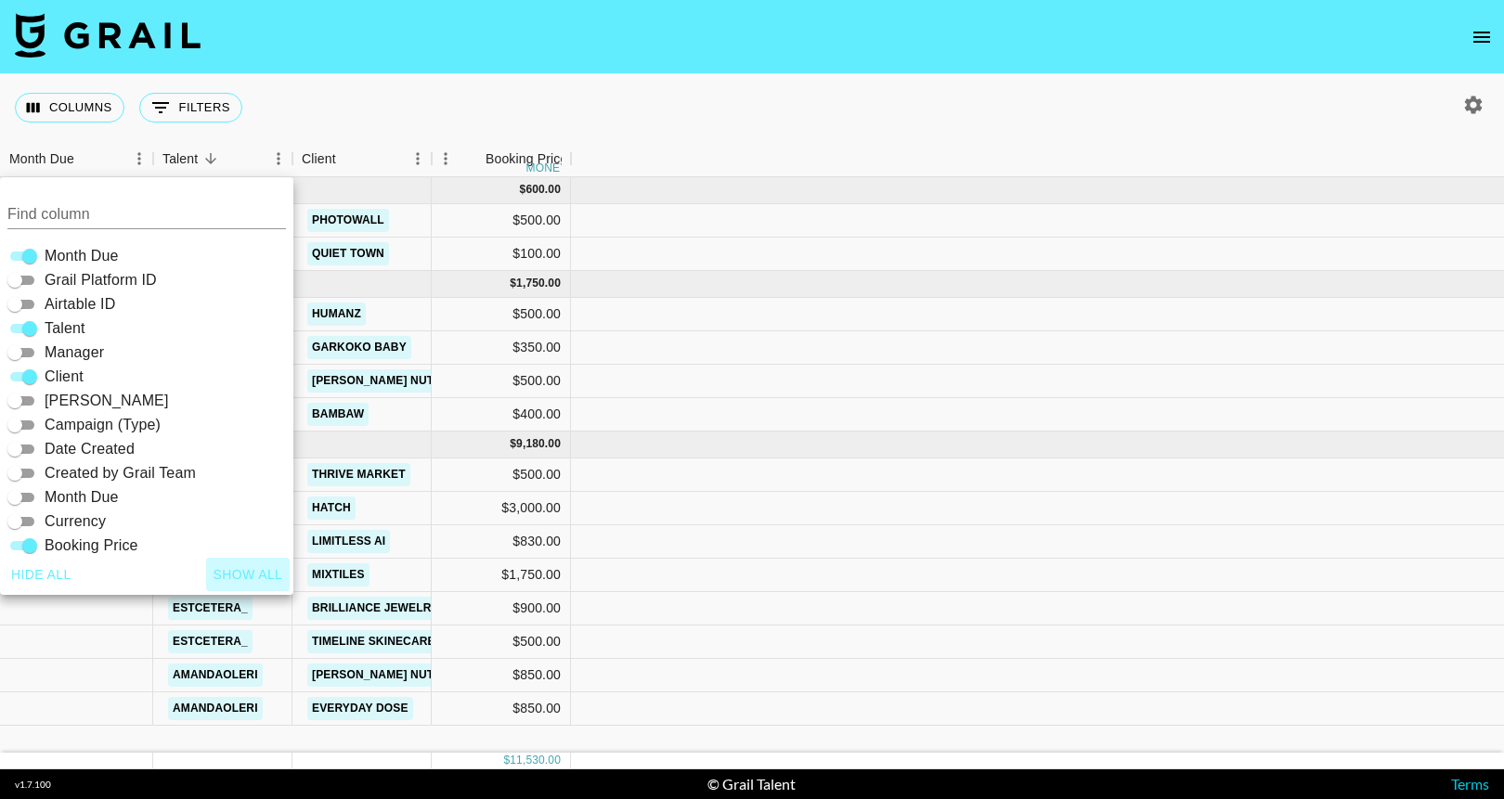
checkbox input "true"
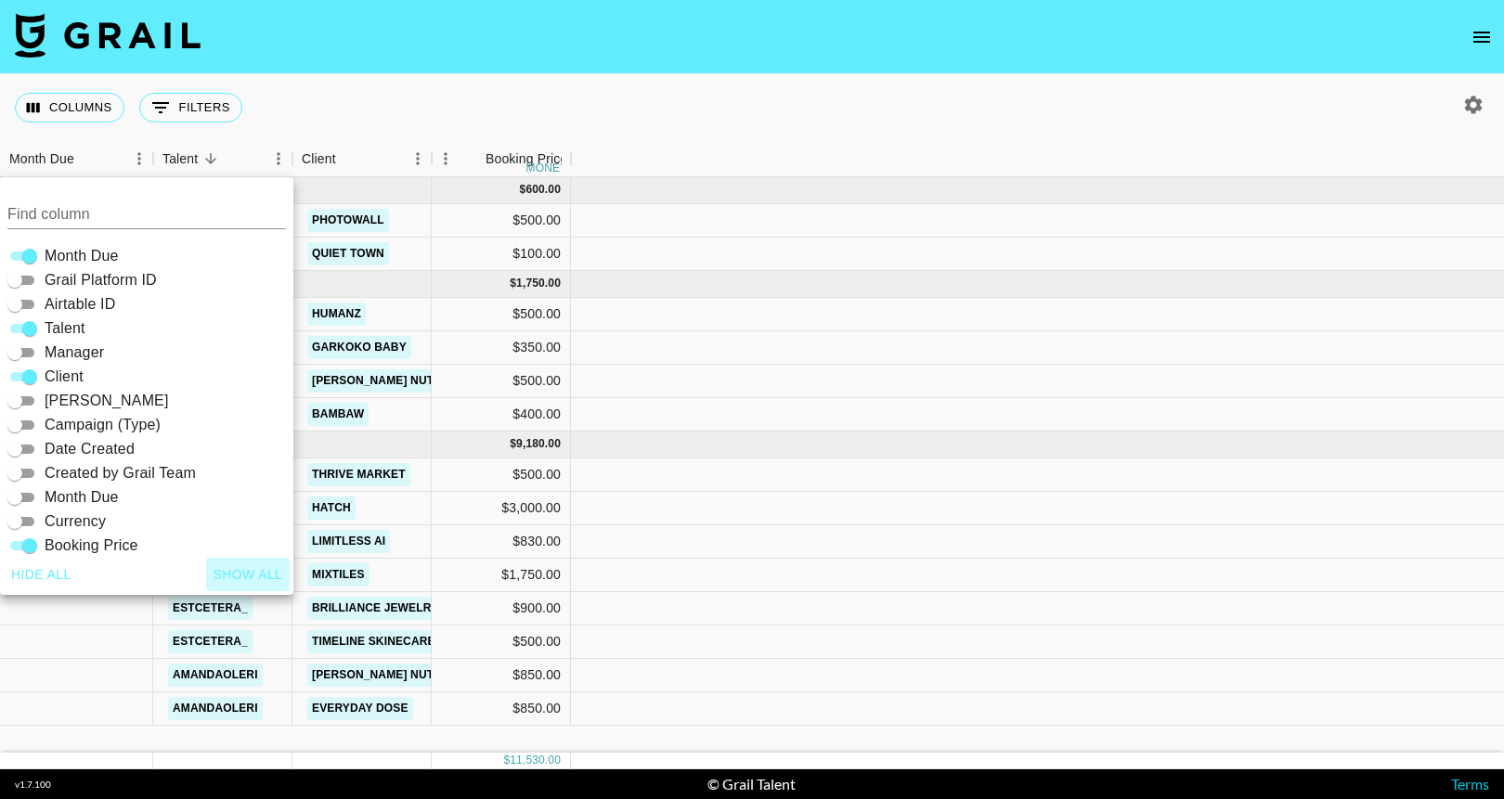
checkbox input "true"
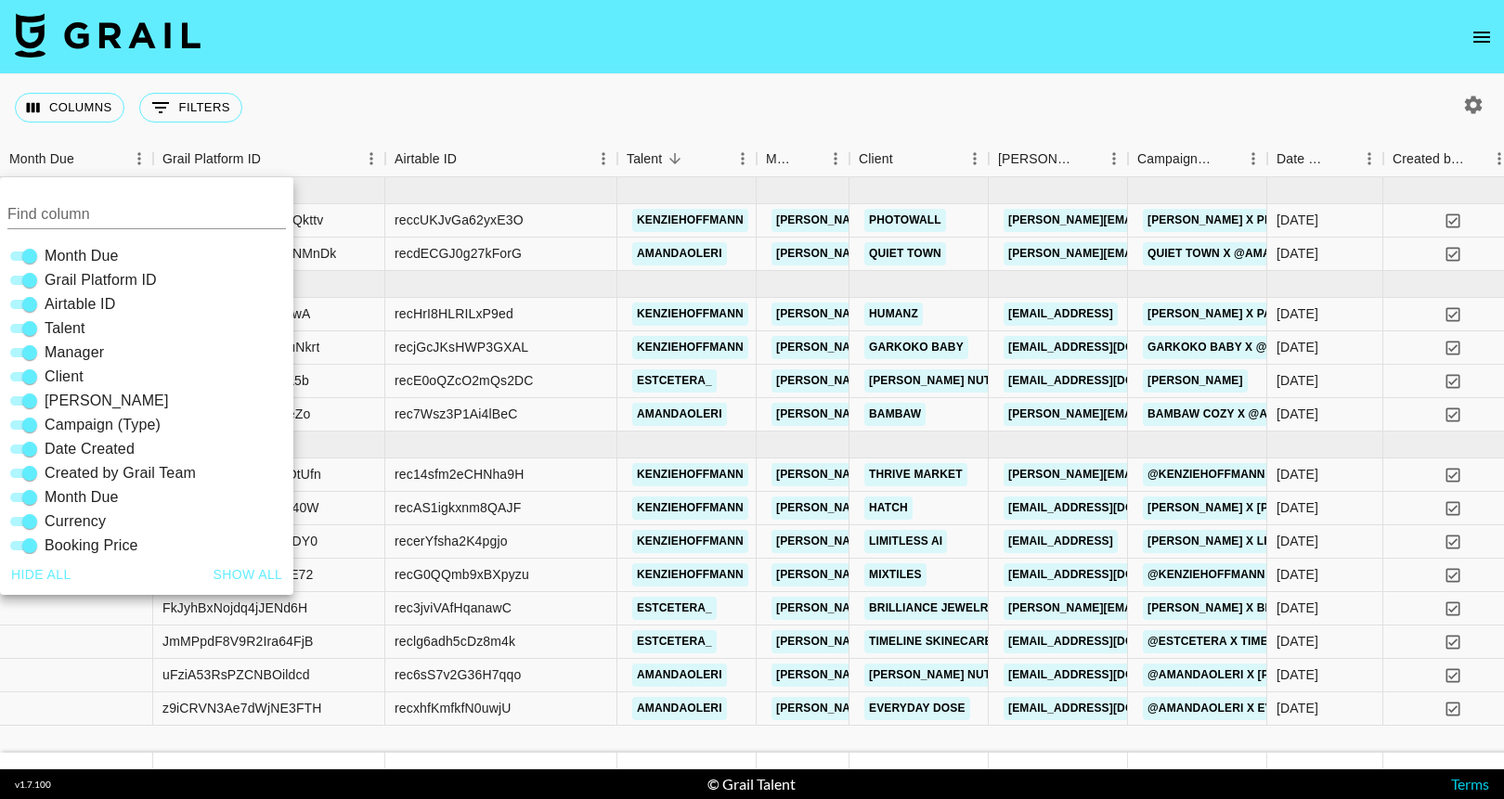
click at [629, 125] on div "Columns 0 Filters + Booking" at bounding box center [752, 107] width 1504 height 67
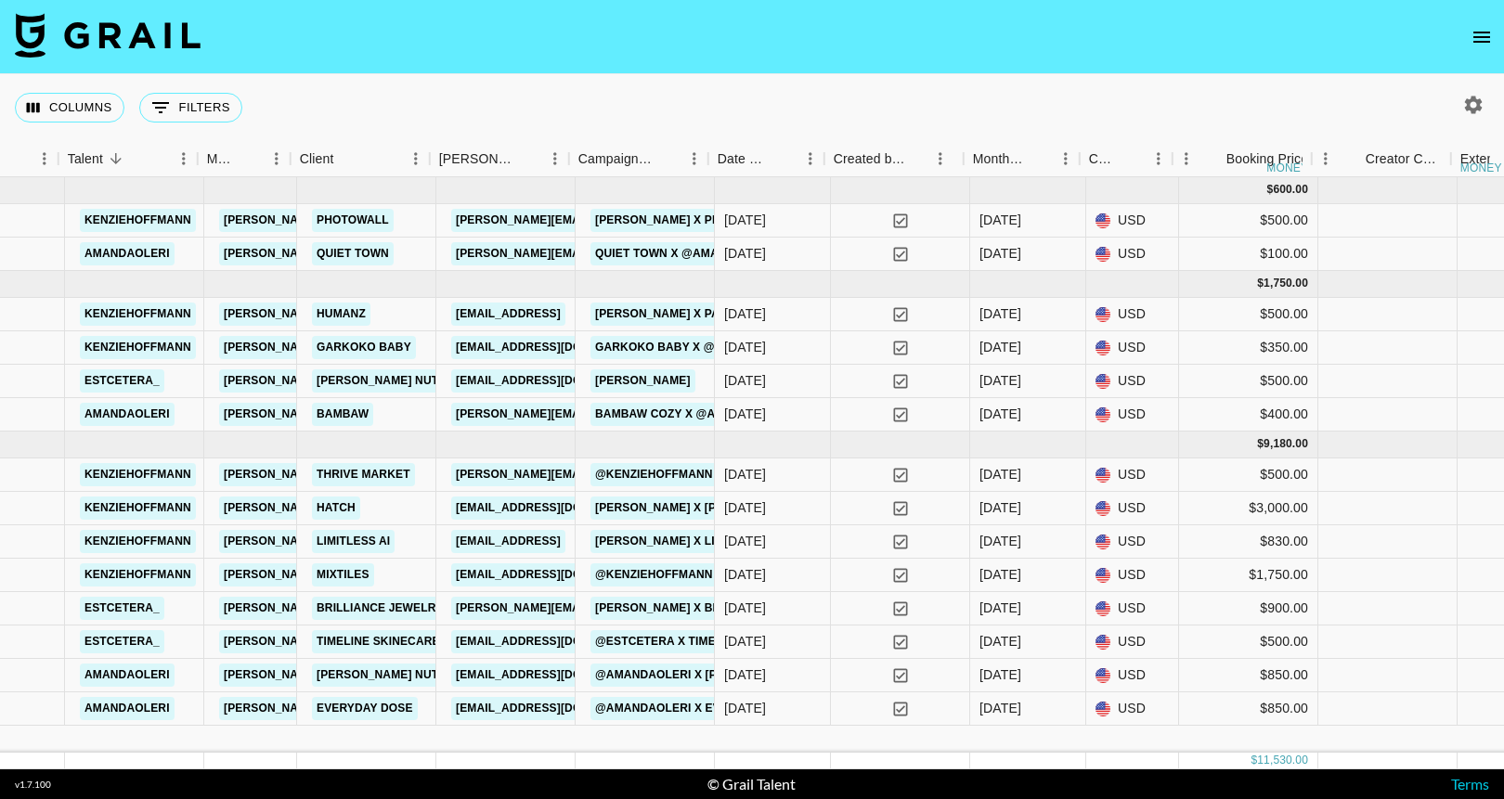
scroll to position [0, 568]
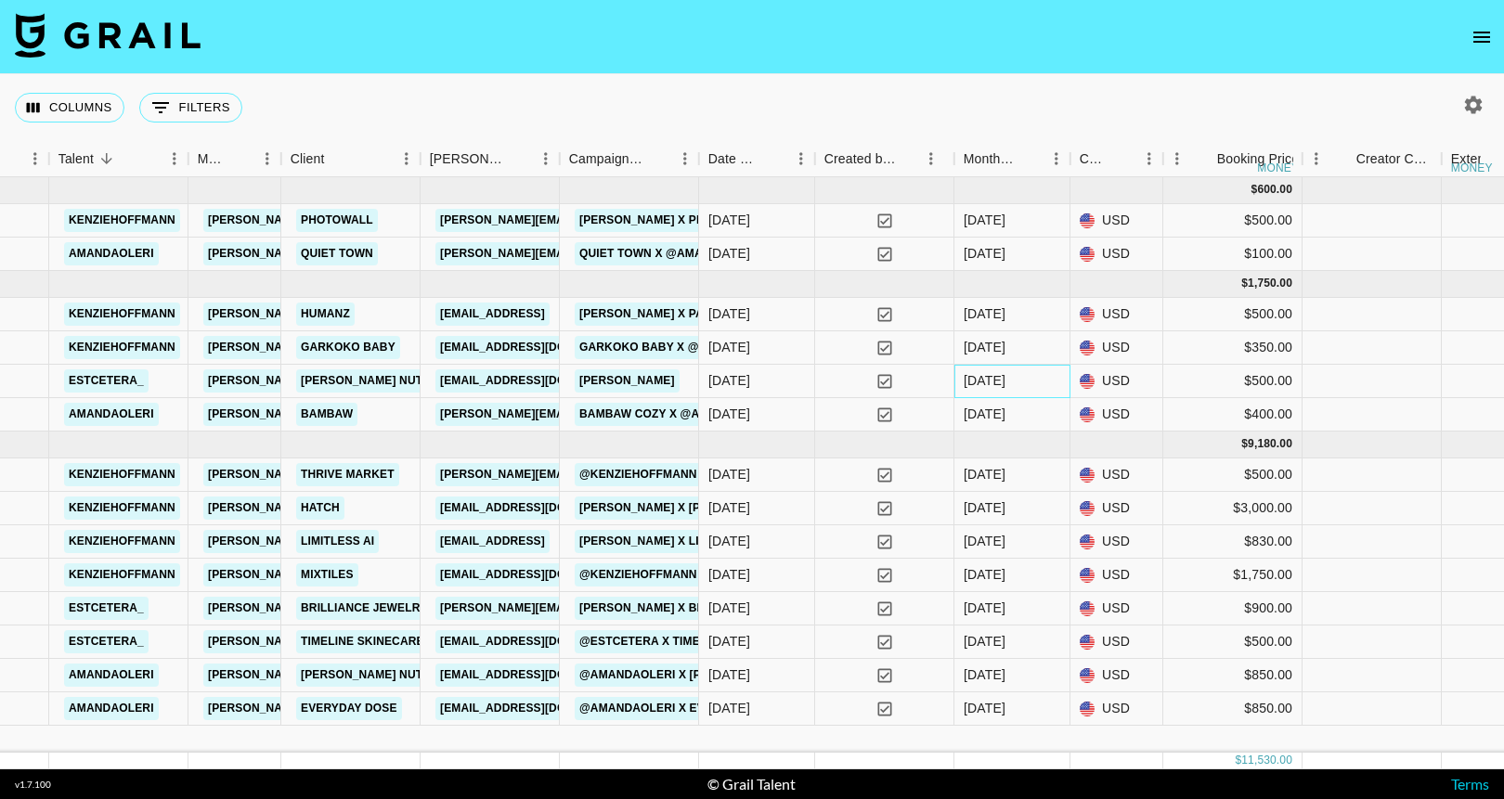
click at [994, 383] on div "[DATE]" at bounding box center [984, 380] width 42 height 19
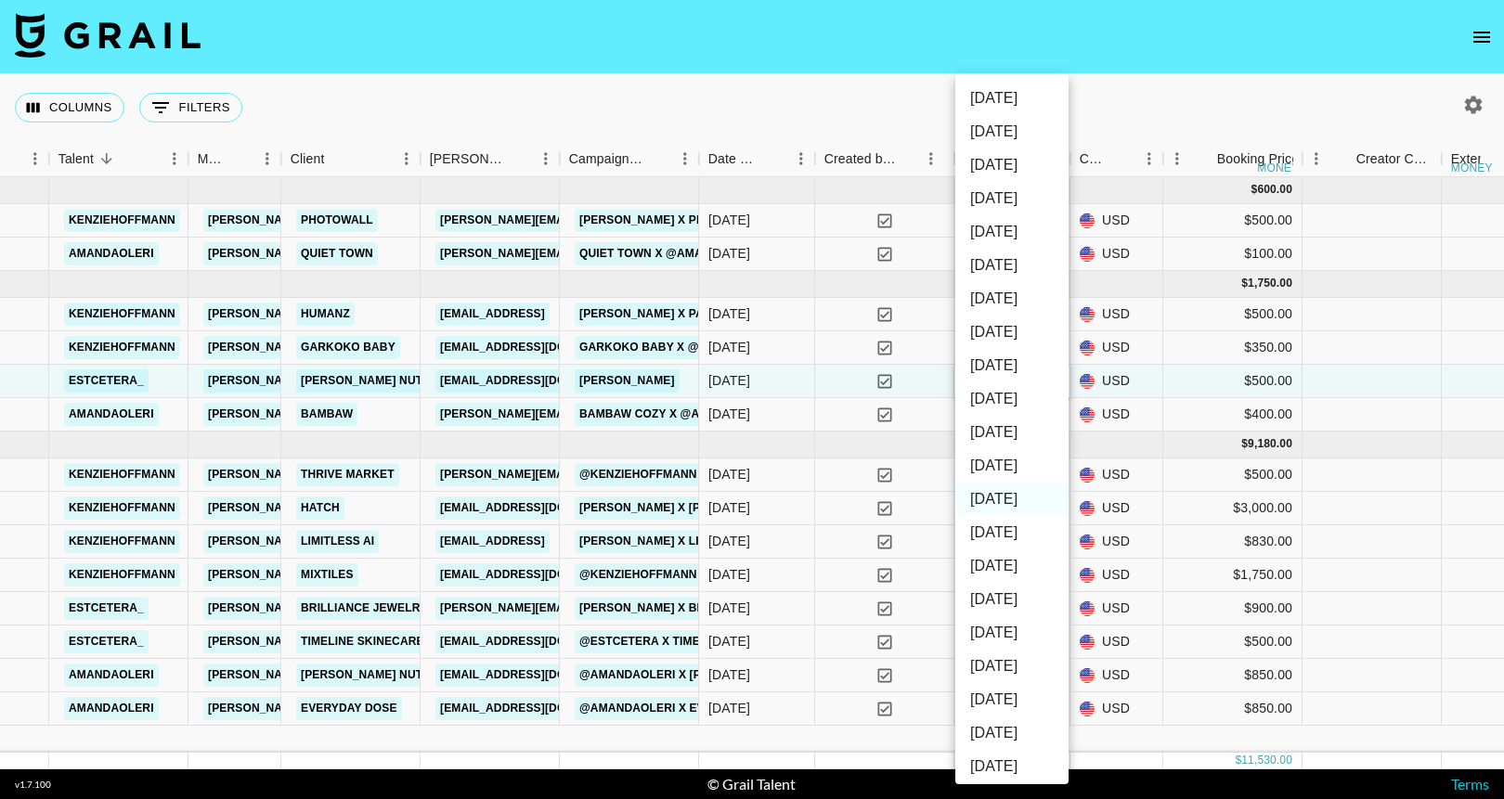
click at [1003, 473] on li "[DATE]" at bounding box center [1011, 465] width 113 height 33
type input "[DATE]"
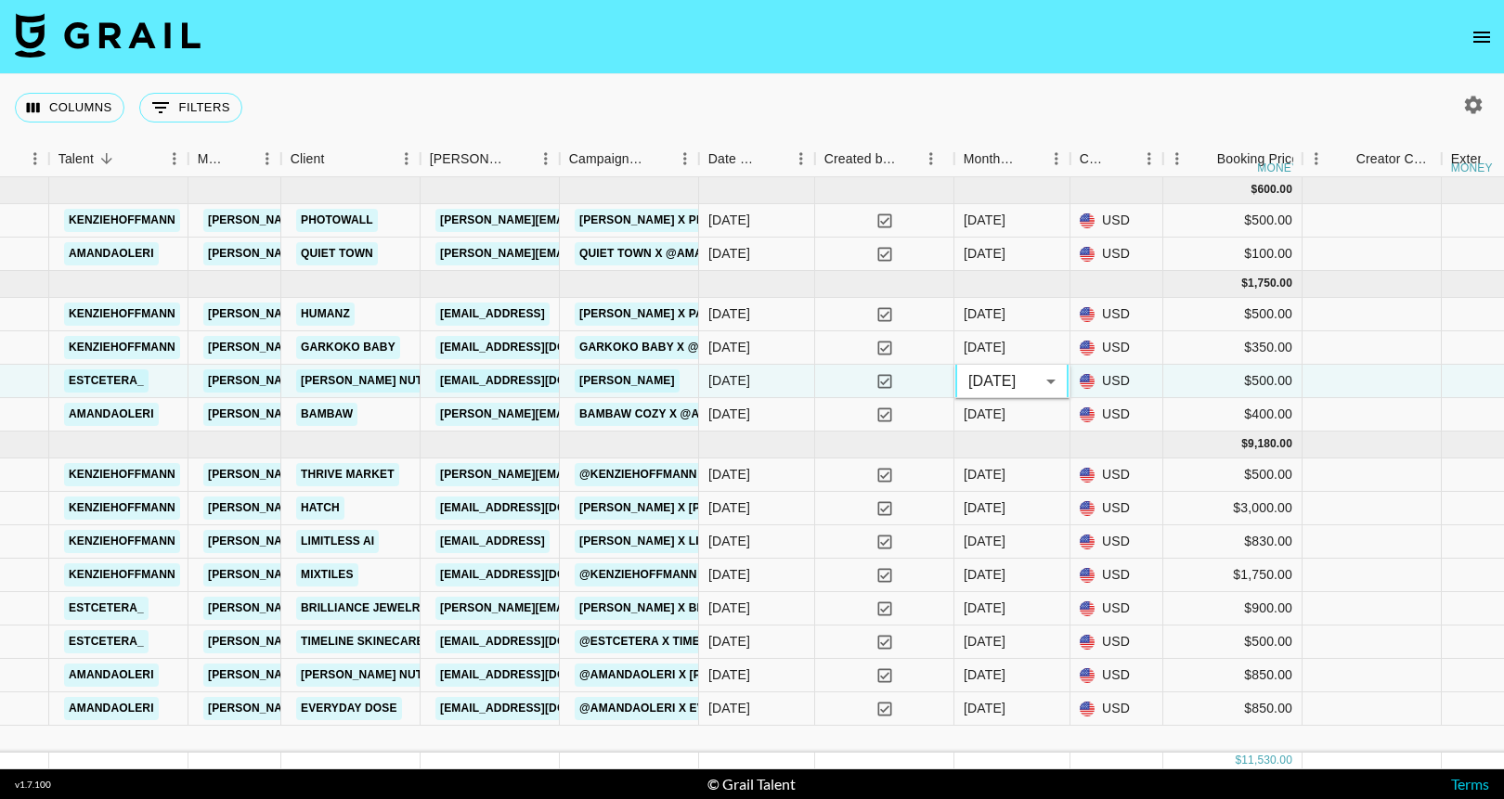
click at [1040, 94] on div "Columns 0 Filters + Booking" at bounding box center [752, 107] width 1504 height 67
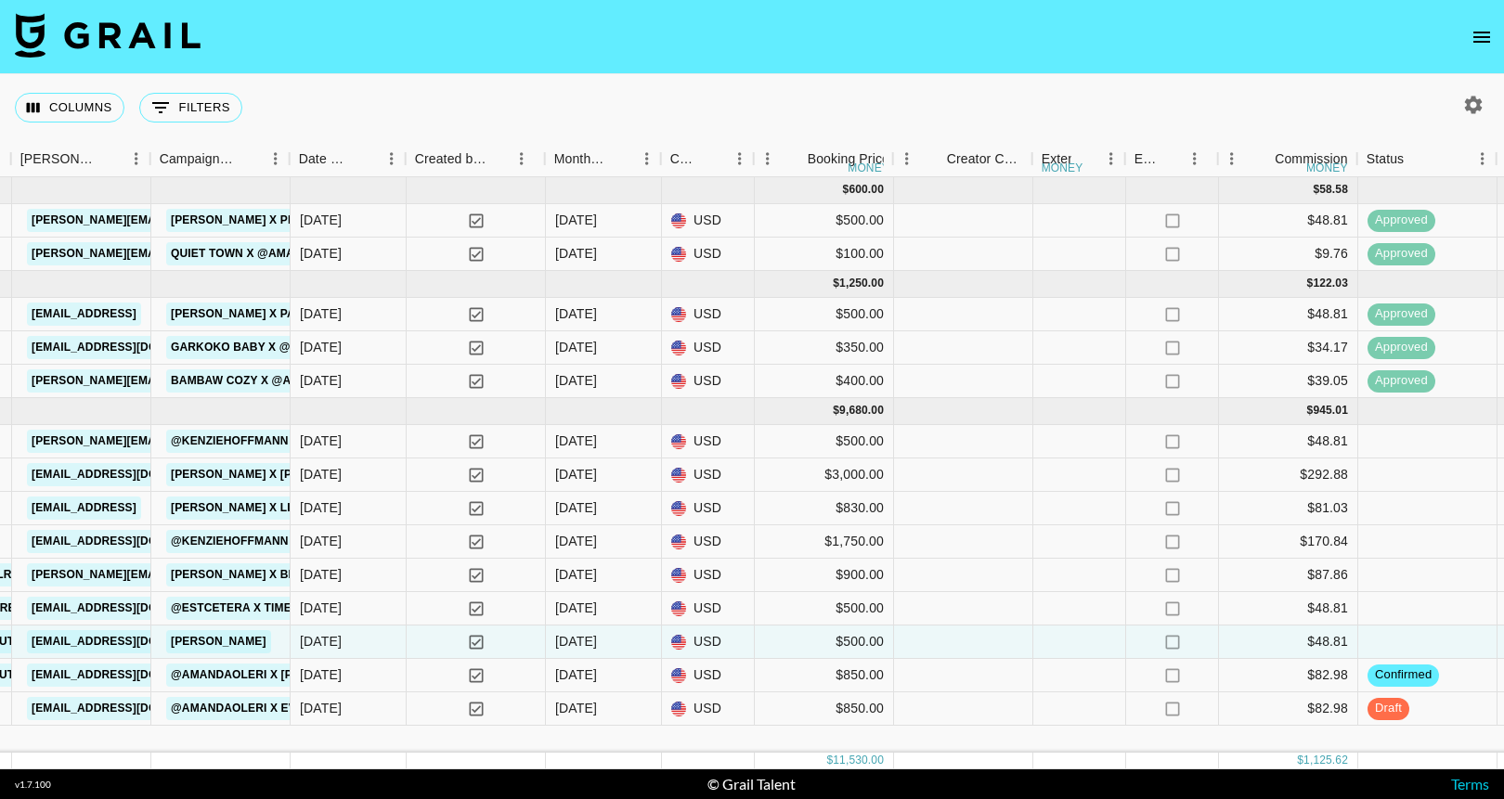
scroll to position [0, 973]
